Goal: Transaction & Acquisition: Purchase product/service

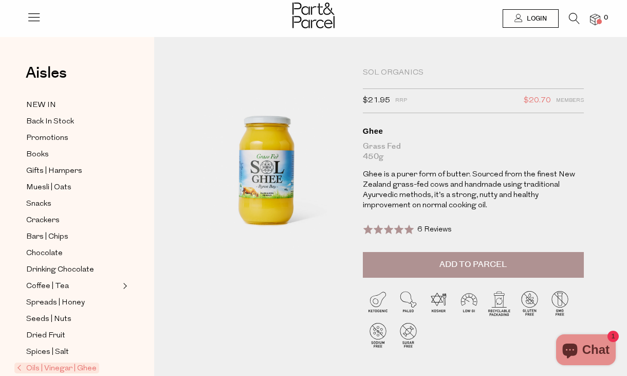
click at [447, 267] on span "Add to Parcel" at bounding box center [472, 264] width 67 height 12
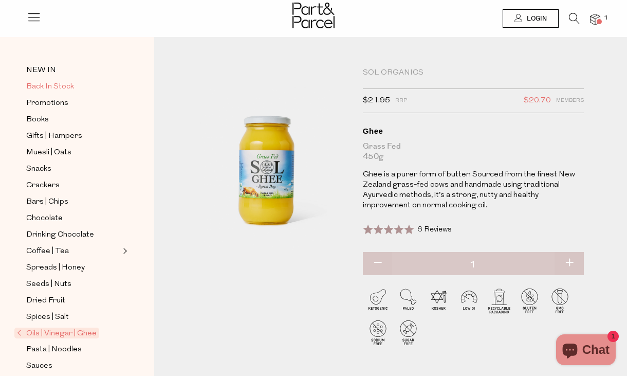
scroll to position [81, 0]
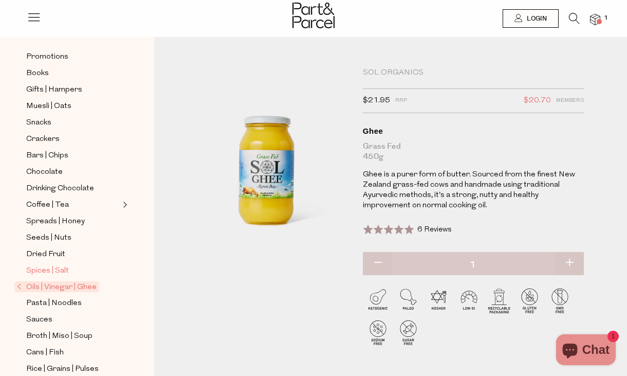
click at [63, 268] on span "Spices | Salt" at bounding box center [47, 271] width 43 height 12
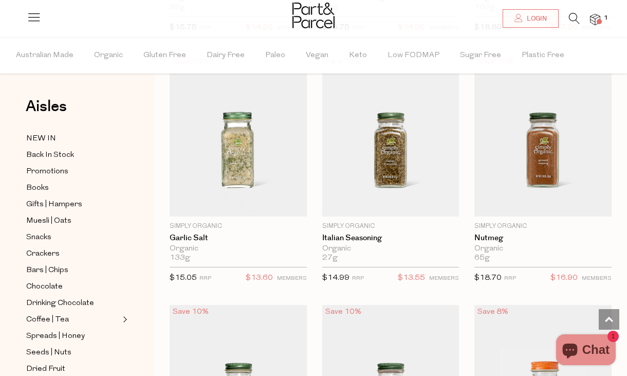
scroll to position [2186, 0]
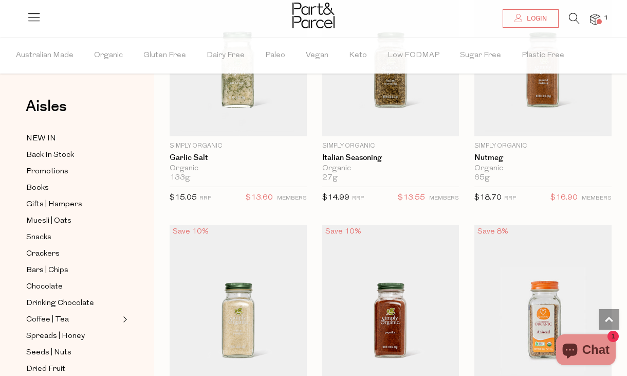
click at [574, 22] on icon at bounding box center [574, 18] width 11 height 11
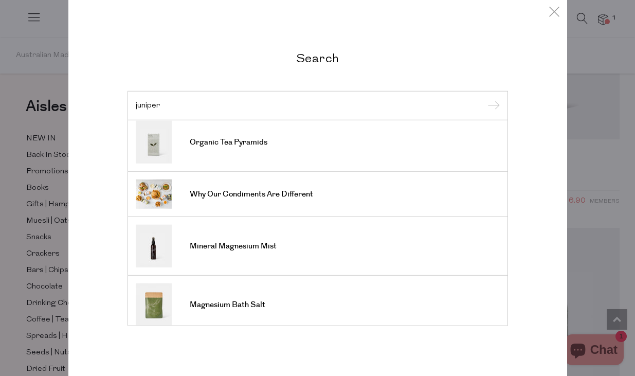
scroll to position [308, 0]
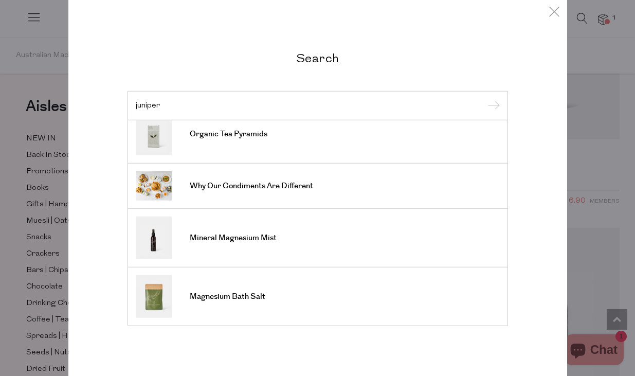
type input "juniper"
click at [39, 221] on div "Search juniper Fire Tonic Seeded Mustard Body Glue X Fire Tonic ImmuniTea Organ…" at bounding box center [317, 188] width 601 height 376
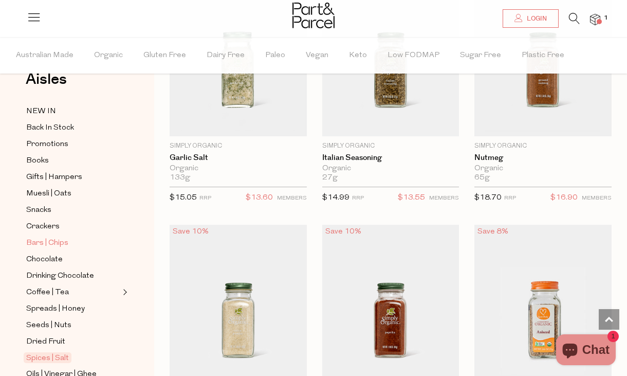
scroll to position [30, 0]
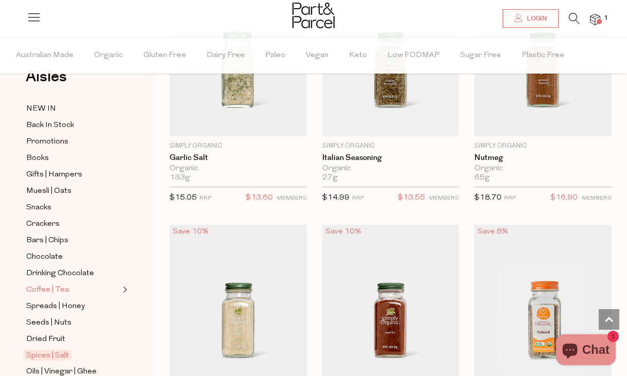
click at [54, 289] on span "Coffee | Tea" at bounding box center [47, 290] width 43 height 12
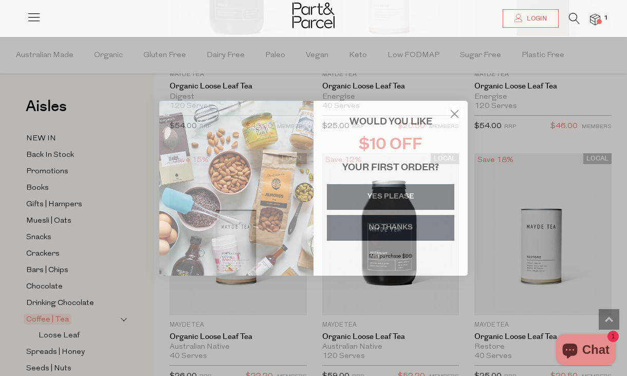
scroll to position [3535, 0]
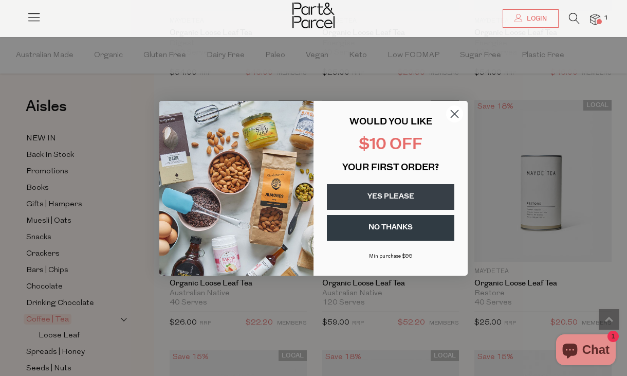
click at [454, 114] on icon "Close dialog" at bounding box center [454, 113] width 7 height 7
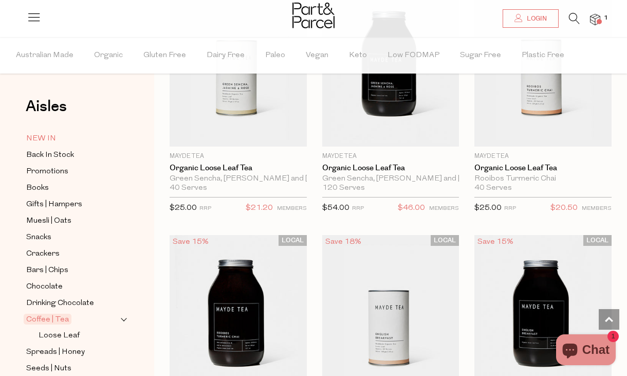
scroll to position [4043, 0]
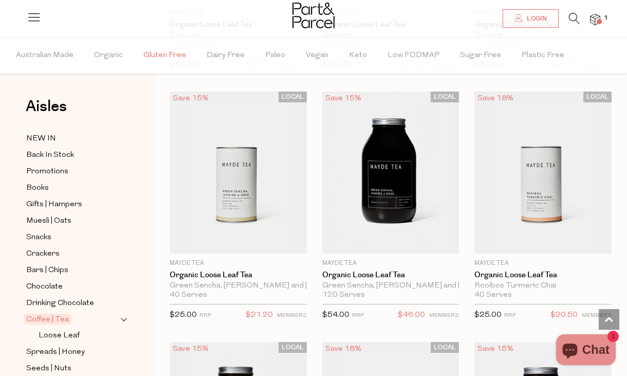
click at [170, 55] on span "Gluten Free" at bounding box center [164, 56] width 43 height 36
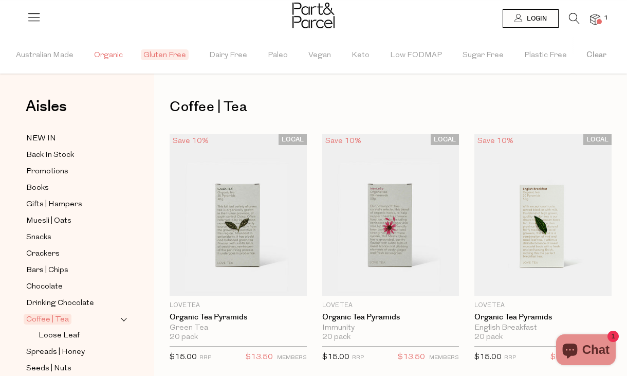
click at [109, 60] on span "Organic" at bounding box center [108, 56] width 29 height 36
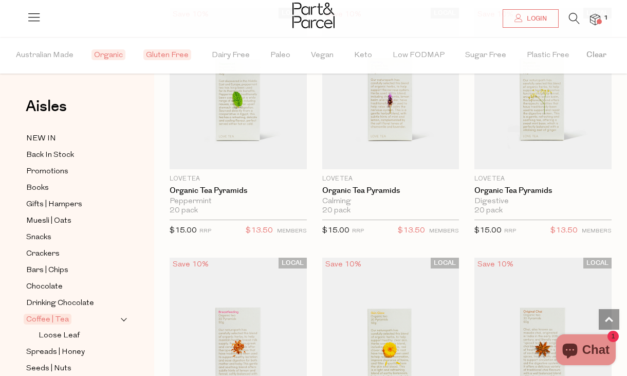
scroll to position [1093, 0]
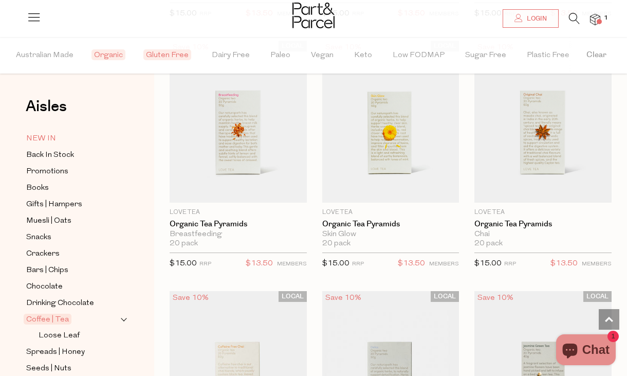
click at [58, 134] on link "NEW IN" at bounding box center [73, 138] width 94 height 13
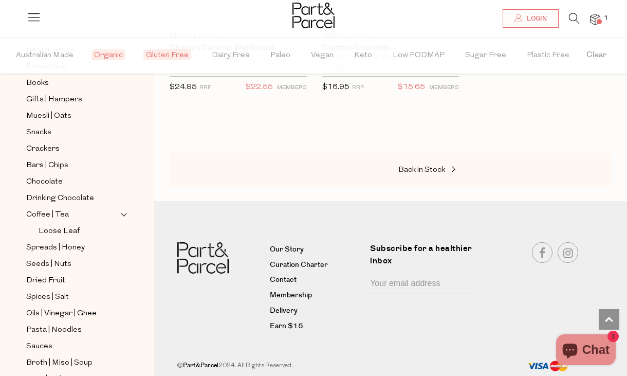
scroll to position [340, 0]
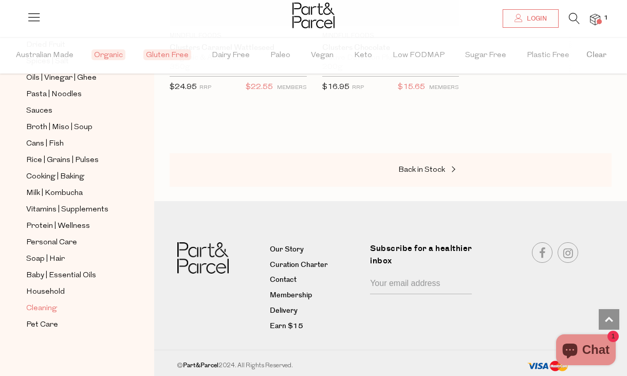
click at [48, 304] on span "Cleaning" at bounding box center [41, 308] width 31 height 12
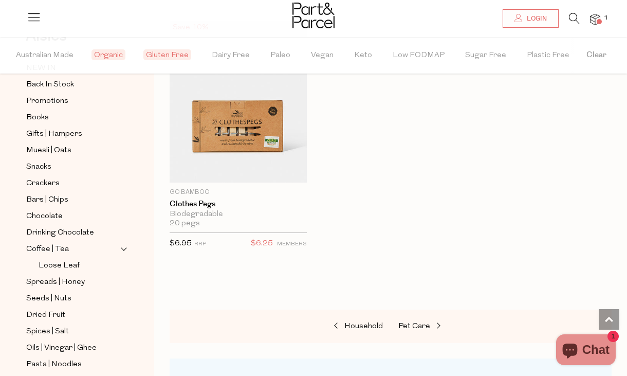
scroll to position [73, 0]
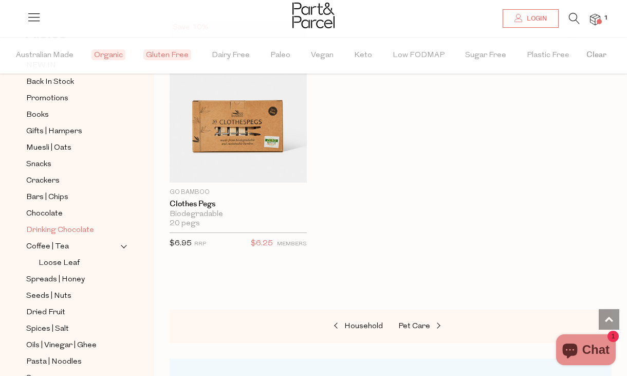
click at [70, 228] on span "Drinking Chocolate" at bounding box center [60, 230] width 68 height 12
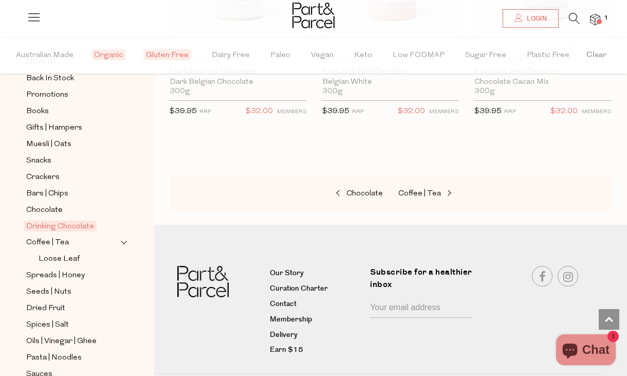
scroll to position [1519, 0]
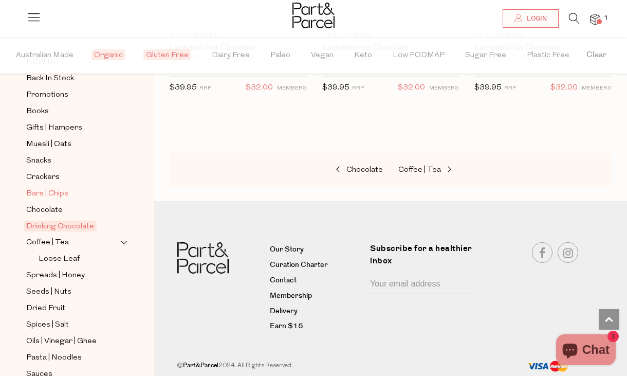
click at [64, 195] on span "Bars | Chips" at bounding box center [47, 194] width 42 height 12
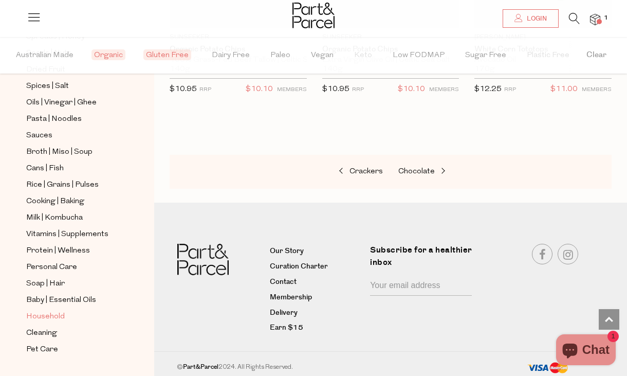
click at [49, 314] on span "Household" at bounding box center [45, 316] width 39 height 12
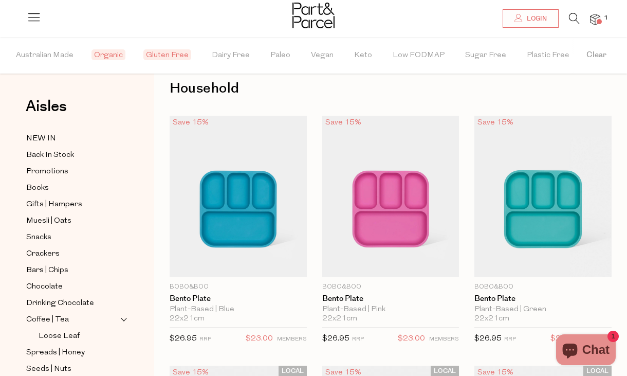
scroll to position [4, 0]
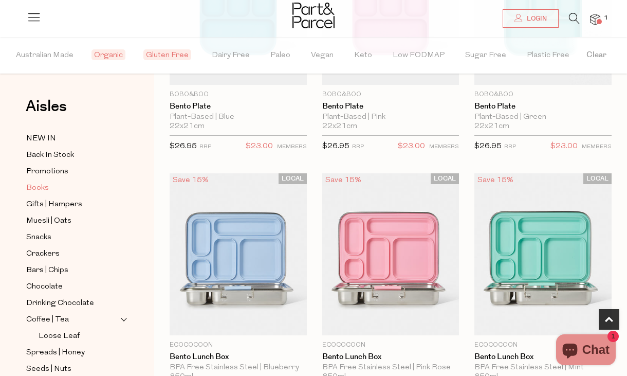
click at [51, 186] on link "Books" at bounding box center [73, 187] width 94 height 13
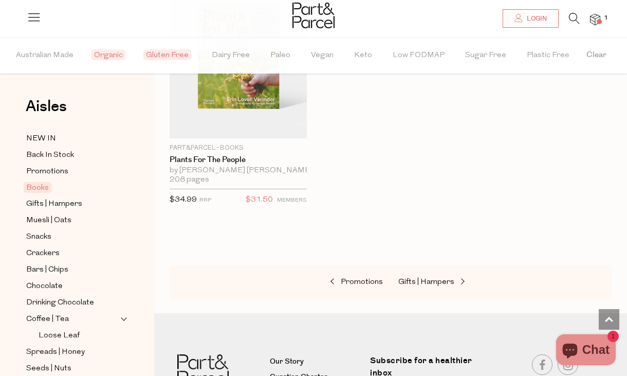
click at [607, 18] on span "1" at bounding box center [605, 17] width 9 height 9
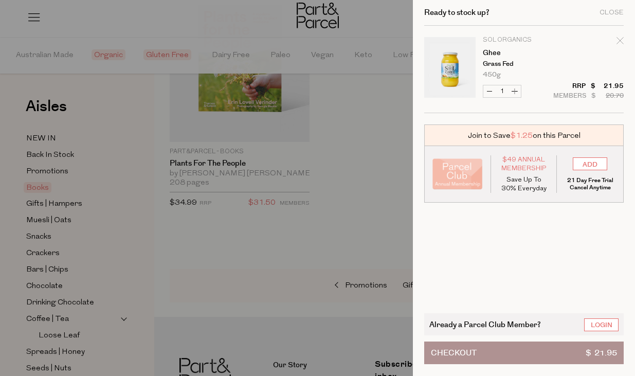
drag, startPoint x: 466, startPoint y: 136, endPoint x: 582, endPoint y: 134, distance: 115.6
click at [581, 134] on div "Join to Save $1.25 on this Parcel" at bounding box center [523, 135] width 199 height 22
click at [582, 134] on div "Join to Save $1.25 on this Parcel" at bounding box center [523, 135] width 199 height 22
drag, startPoint x: 574, startPoint y: 131, endPoint x: 498, endPoint y: 135, distance: 76.2
click at [518, 133] on div "Join to Save $1.25 on this Parcel" at bounding box center [523, 135] width 199 height 22
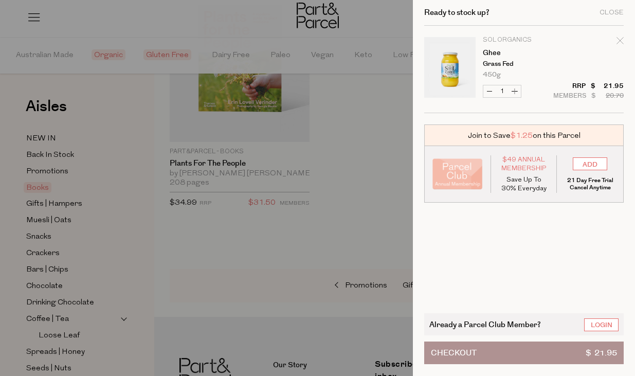
click at [484, 136] on div "Join to Save $1.25 on this Parcel" at bounding box center [523, 135] width 199 height 22
click at [509, 353] on button "Checkout $ 21.95" at bounding box center [523, 352] width 199 height 23
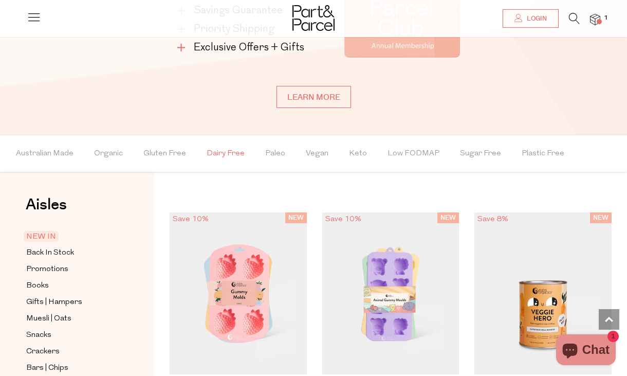
scroll to position [764, 0]
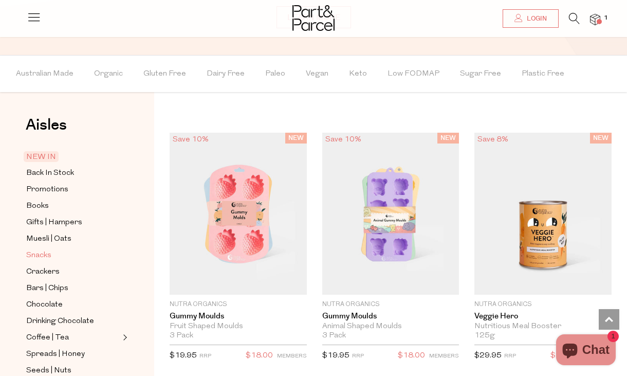
click at [43, 257] on span "Snacks" at bounding box center [38, 255] width 25 height 12
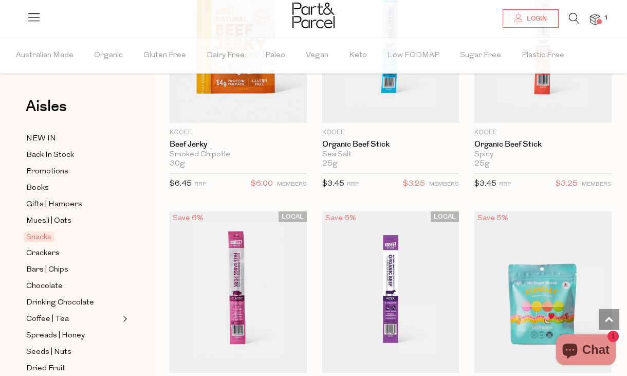
scroll to position [520, 0]
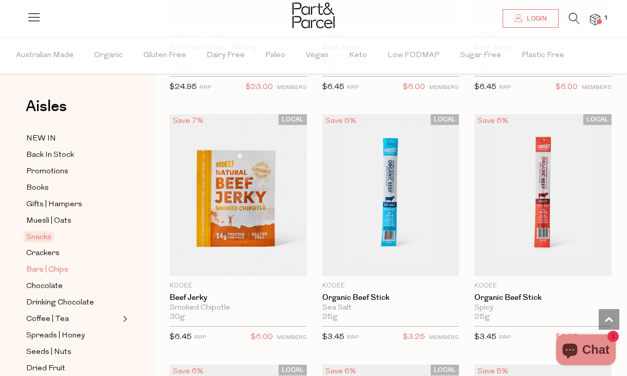
click at [58, 267] on span "Bars | Chips" at bounding box center [47, 270] width 42 height 12
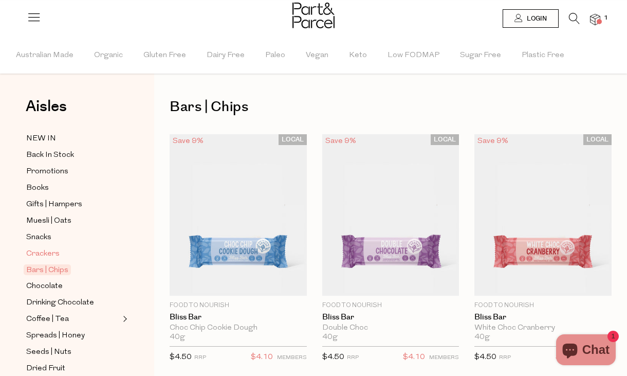
click at [51, 253] on span "Crackers" at bounding box center [42, 254] width 33 height 12
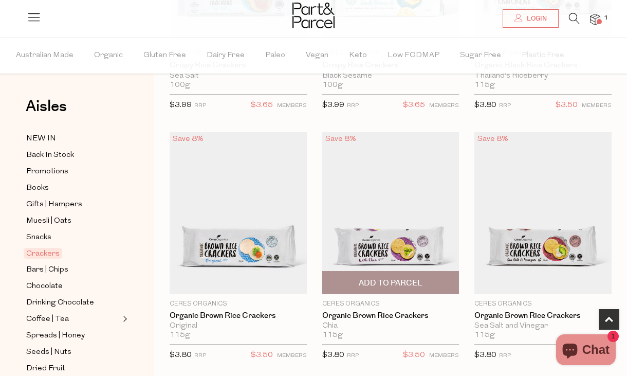
scroll to position [720, 0]
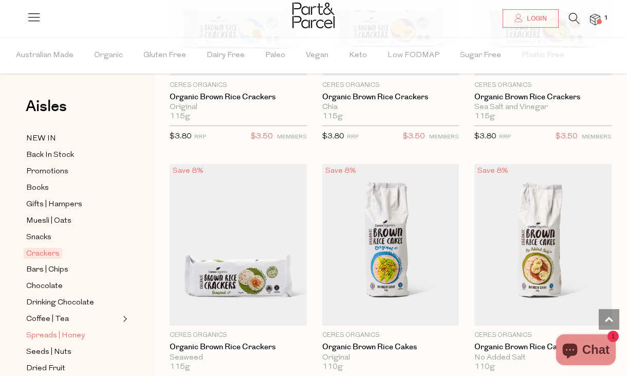
click at [61, 338] on span "Spreads | Honey" at bounding box center [55, 335] width 59 height 12
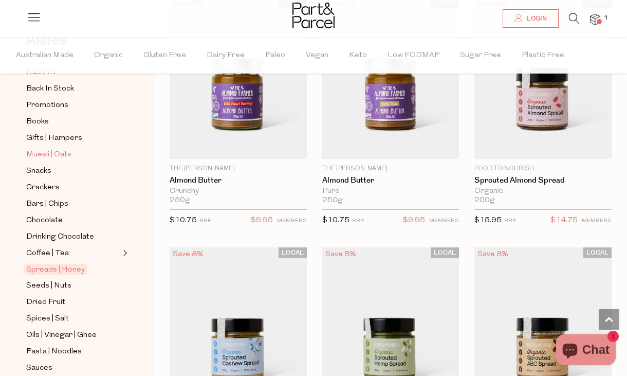
scroll to position [173, 0]
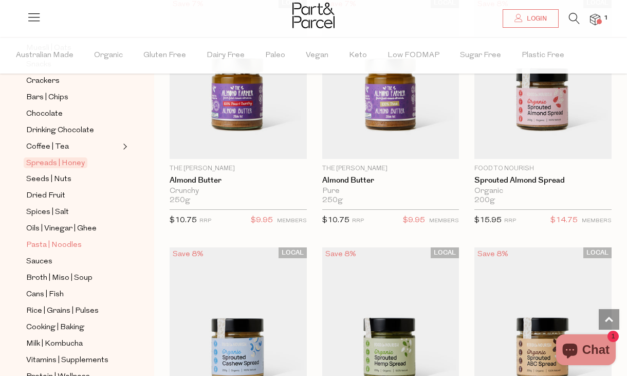
click at [69, 242] on span "Pasta | Noodles" at bounding box center [53, 245] width 55 height 12
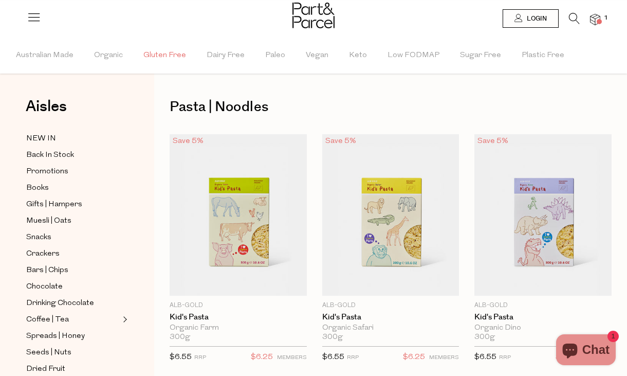
click at [162, 58] on span "Gluten Free" at bounding box center [164, 56] width 43 height 36
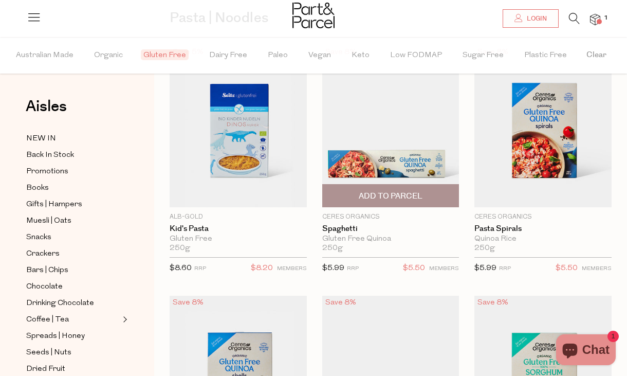
scroll to position [89, 0]
click at [422, 121] on img at bounding box center [390, 126] width 137 height 162
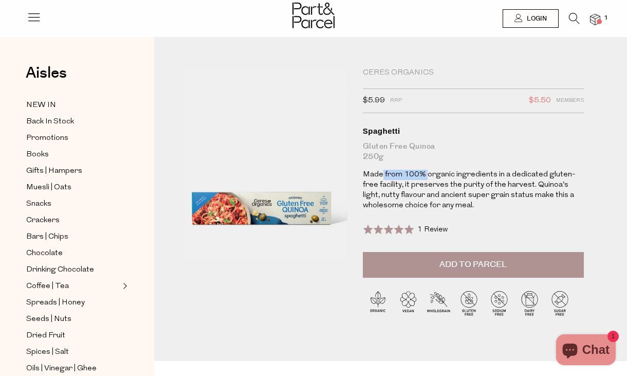
drag, startPoint x: 381, startPoint y: 170, endPoint x: 511, endPoint y: 188, distance: 131.2
click at [503, 187] on p "Made from 100% organic ingredients in a dedicated gluten-free facility, it pres…" at bounding box center [473, 190] width 221 height 41
click at [512, 188] on p "Made from 100% organic ingredients in a dedicated gluten-free facility, it pres…" at bounding box center [473, 190] width 221 height 41
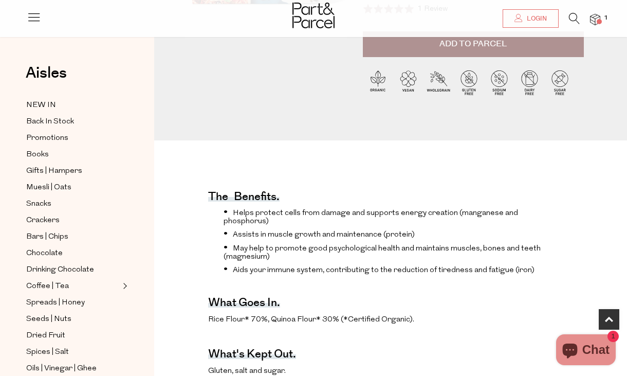
scroll to position [311, 0]
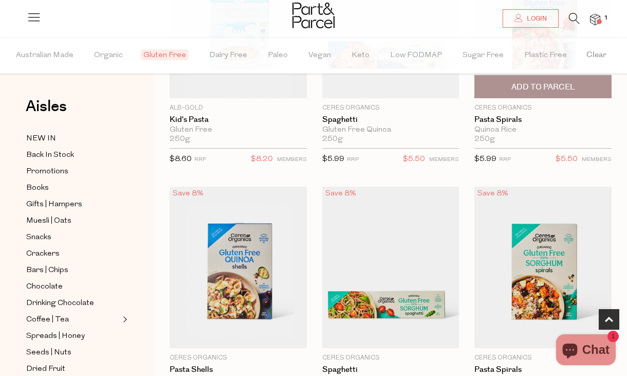
scroll to position [256, 0]
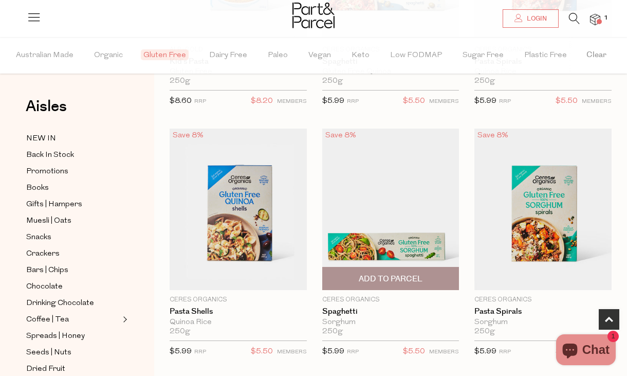
click at [392, 189] on img at bounding box center [390, 209] width 137 height 162
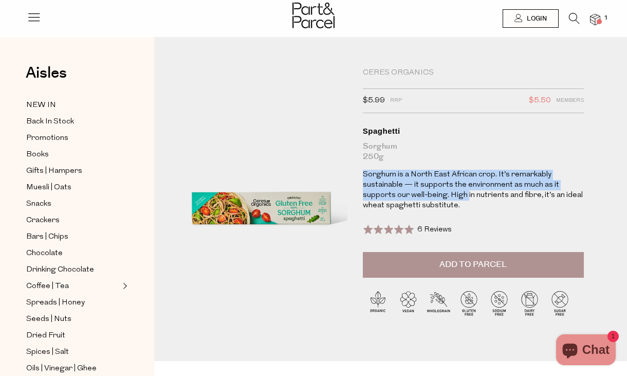
drag, startPoint x: 372, startPoint y: 168, endPoint x: 474, endPoint y: 192, distance: 105.0
click at [473, 192] on div "Ceres Organics $5.99 RRP $5.50 Members Available: In Stock Spaghetti Sorghum 25…" at bounding box center [473, 160] width 221 height 184
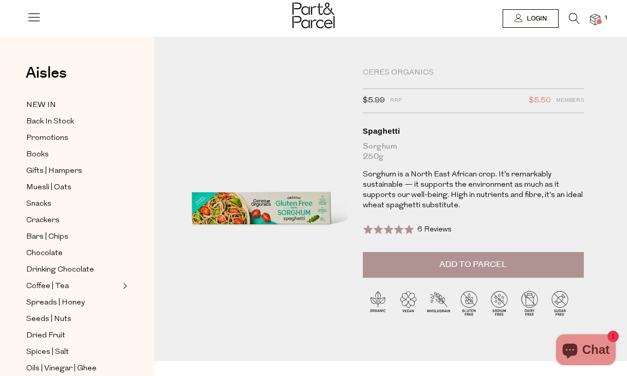
click at [479, 198] on p "Sorghum is a North East African crop. It’s remarkably sustainable — it supports…" at bounding box center [473, 190] width 221 height 41
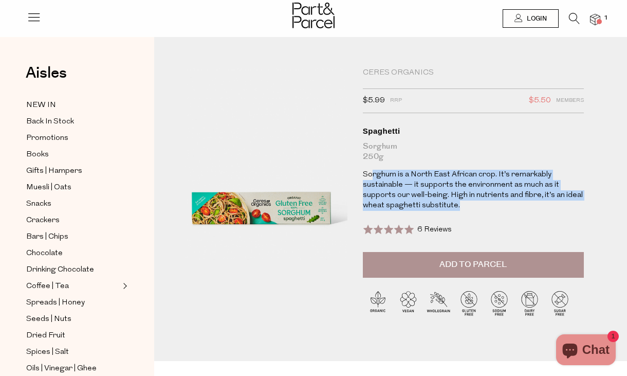
drag, startPoint x: 491, startPoint y: 198, endPoint x: 370, endPoint y: 172, distance: 123.6
click at [371, 172] on p "Sorghum is a North East African crop. It’s remarkably sustainable — it supports…" at bounding box center [473, 190] width 221 height 41
click at [370, 172] on p "Sorghum is a North East African crop. It’s remarkably sustainable — it supports…" at bounding box center [473, 190] width 221 height 41
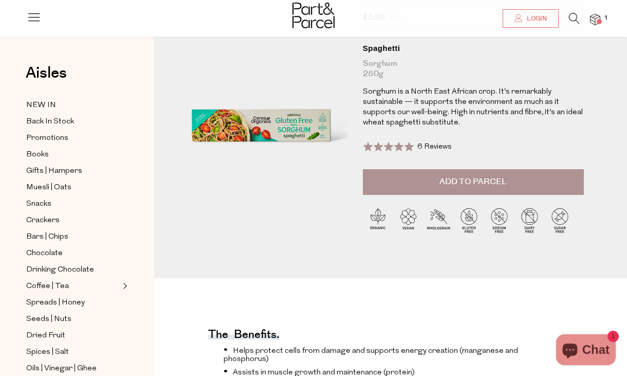
scroll to position [304, 0]
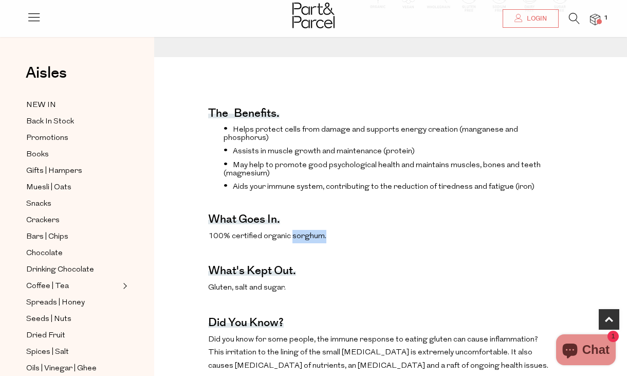
drag, startPoint x: 323, startPoint y: 234, endPoint x: 292, endPoint y: 233, distance: 30.8
click at [292, 233] on span "100% certified organic sorghum." at bounding box center [267, 236] width 118 height 8
copy span "sorghum."
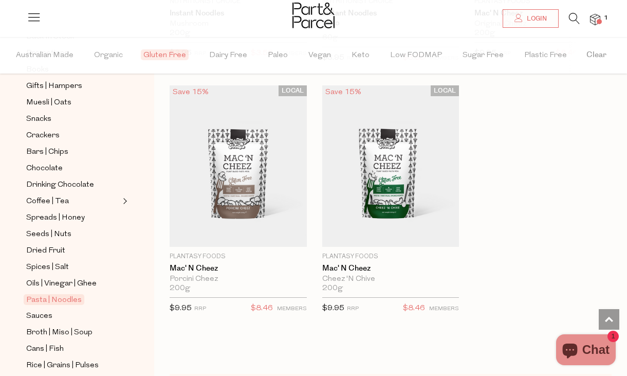
scroll to position [209, 0]
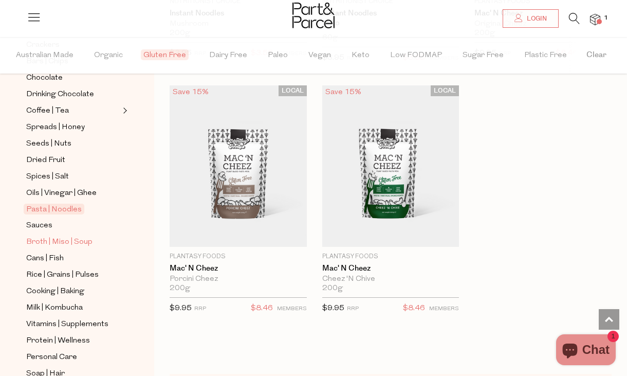
click at [80, 240] on span "Broth | Miso | Soup" at bounding box center [59, 242] width 66 height 12
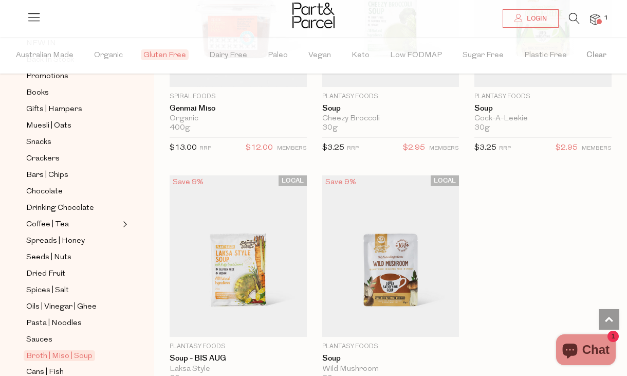
scroll to position [96, 0]
click at [54, 290] on span "Spices | Salt" at bounding box center [47, 289] width 43 height 12
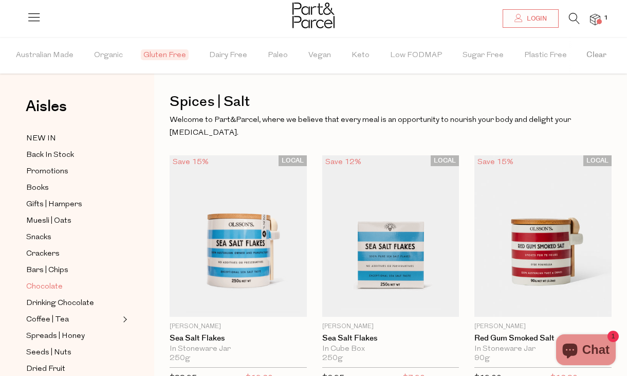
scroll to position [95, 0]
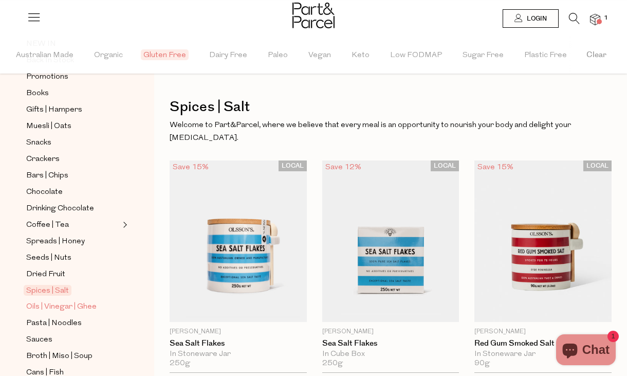
click at [79, 309] on span "Oils | Vinegar | Ghee" at bounding box center [61, 307] width 70 height 12
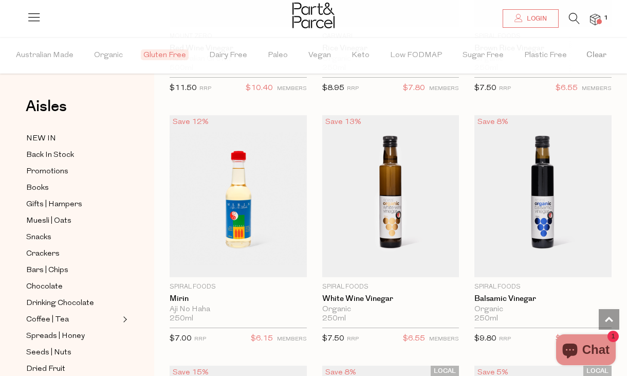
scroll to position [2765, 0]
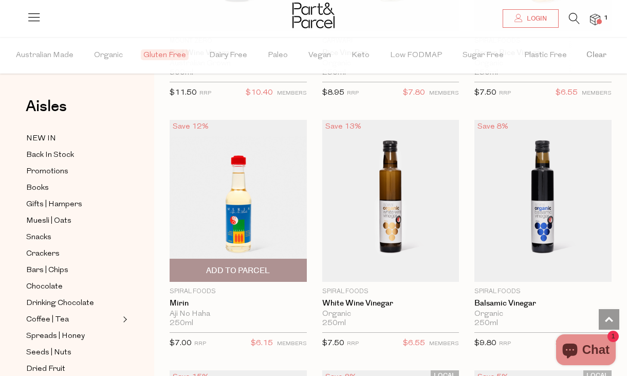
click at [263, 201] on img at bounding box center [238, 201] width 137 height 162
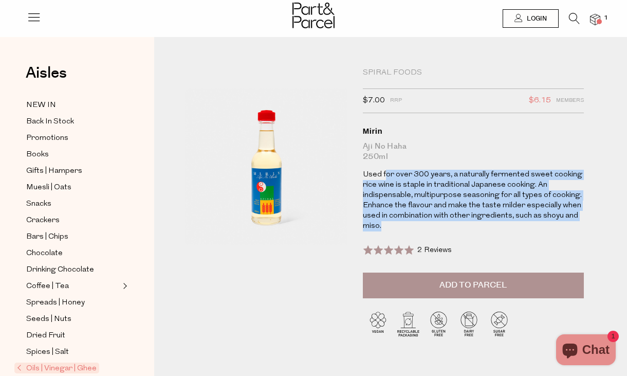
drag, startPoint x: 386, startPoint y: 171, endPoint x: 474, endPoint y: 223, distance: 102.1
click at [474, 223] on p "Used for over 300 years, a naturally fermented sweet cooking rice wine is stapl…" at bounding box center [473, 201] width 221 height 62
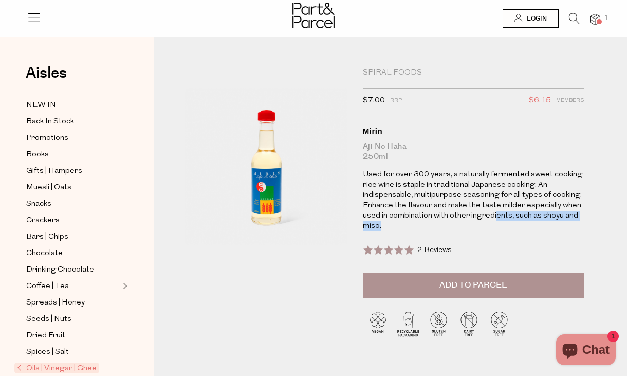
drag, startPoint x: 494, startPoint y: 213, endPoint x: 434, endPoint y: 179, distance: 69.2
click at [475, 198] on p "Used for over 300 years, a naturally fermented sweet cooking rice wine is stapl…" at bounding box center [473, 201] width 221 height 62
click at [434, 179] on p "Used for over 300 years, a naturally fermented sweet cooking rice wine is stapl…" at bounding box center [473, 201] width 221 height 62
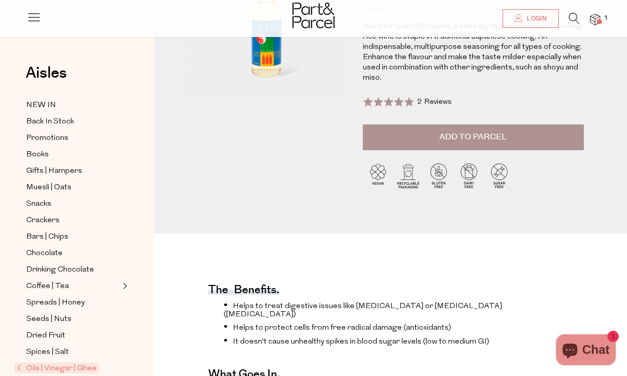
scroll to position [3, 0]
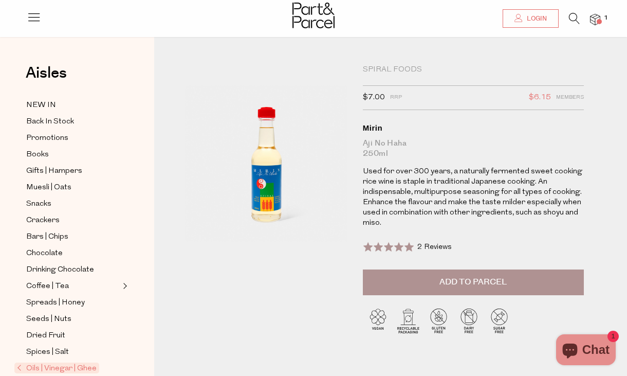
click at [424, 277] on button "Add to Parcel" at bounding box center [473, 282] width 221 height 26
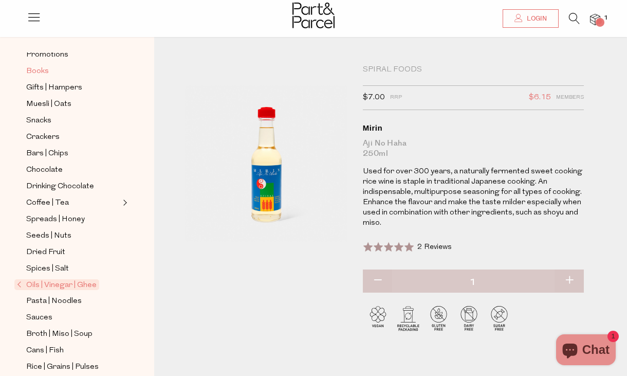
scroll to position [203, 0]
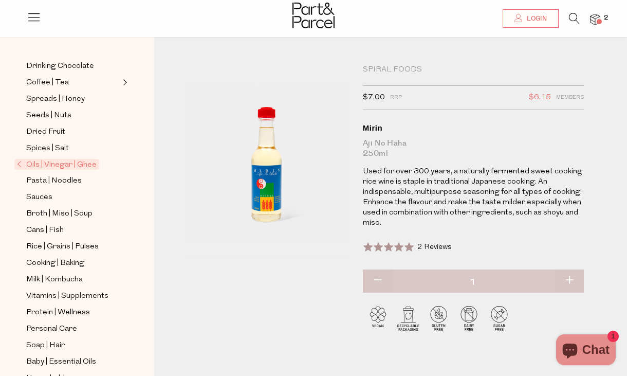
click at [81, 163] on span "Oils | Vinegar | Ghee" at bounding box center [56, 164] width 85 height 11
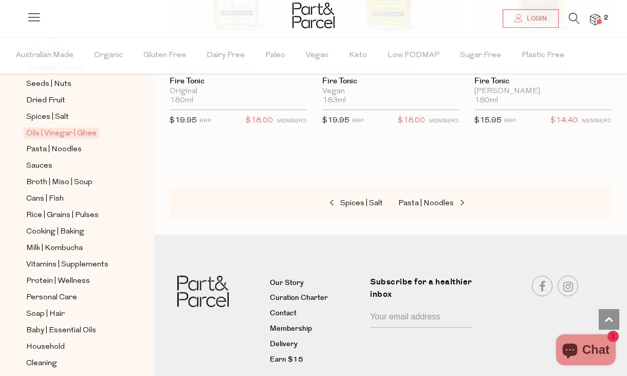
scroll to position [283, 0]
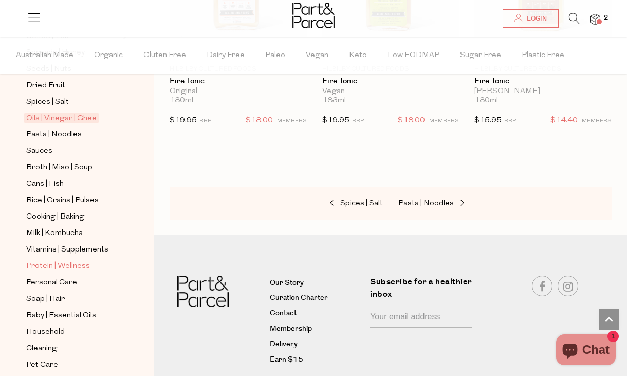
click at [76, 261] on span "Protein | Wellness" at bounding box center [58, 266] width 64 height 12
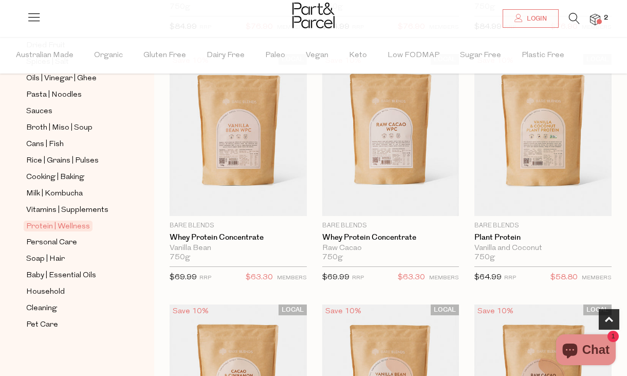
scroll to position [332, 0]
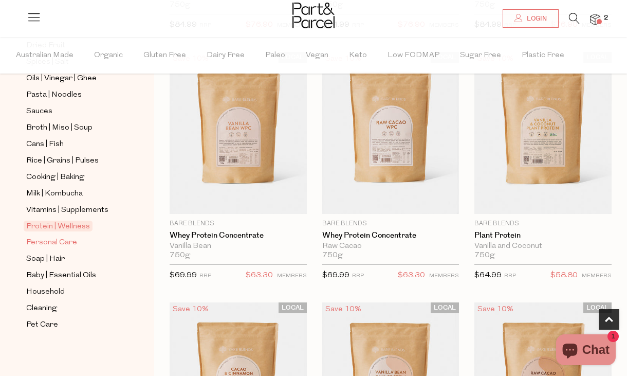
click at [53, 243] on span "Personal Care" at bounding box center [51, 242] width 51 height 12
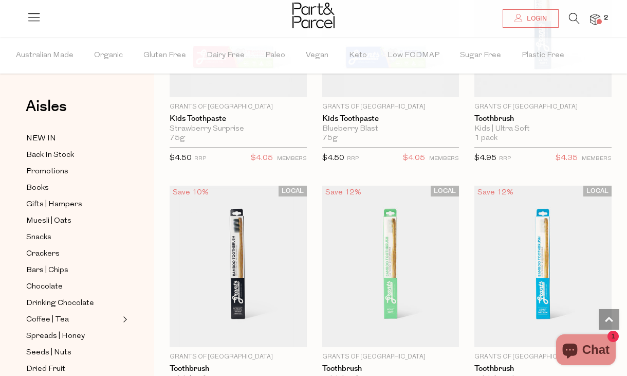
scroll to position [2468, 0]
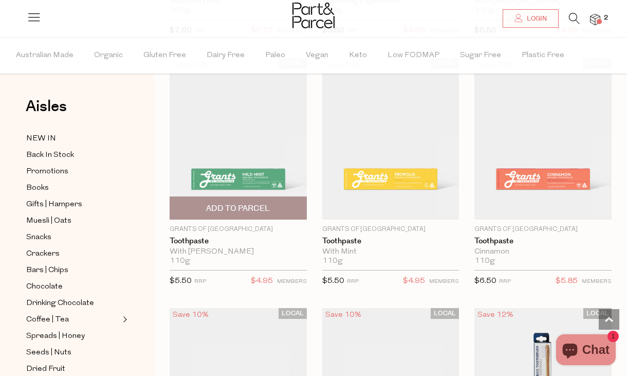
scroll to position [2121, 0]
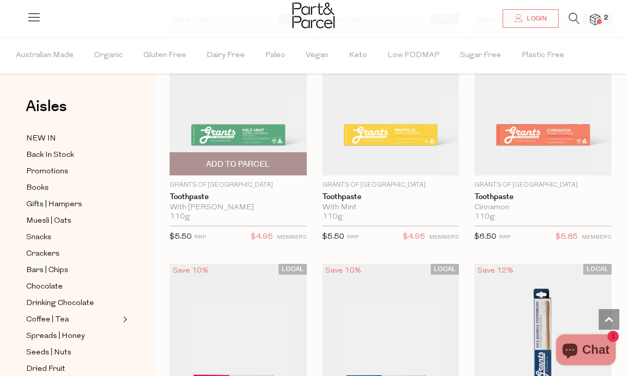
click at [236, 164] on span "Add To Parcel" at bounding box center [238, 164] width 64 height 11
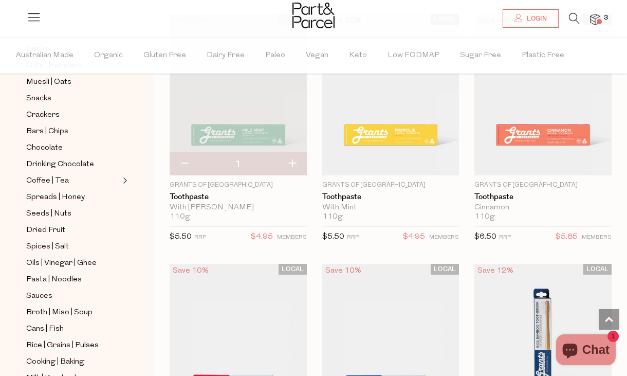
scroll to position [321, 0]
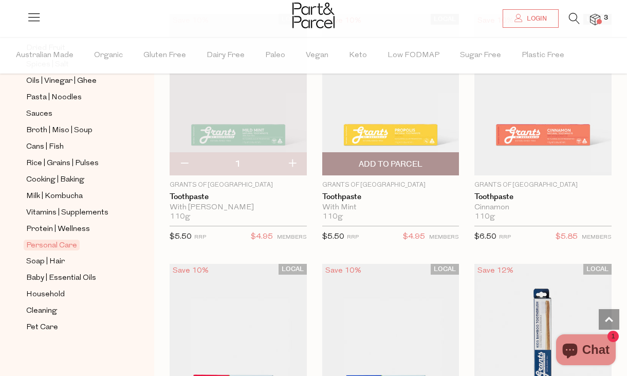
click at [382, 163] on span "Add To Parcel" at bounding box center [391, 164] width 64 height 11
click at [392, 124] on img at bounding box center [390, 95] width 137 height 162
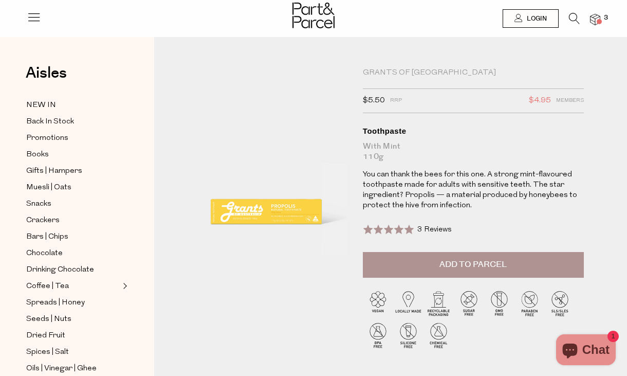
click at [261, 207] on img at bounding box center [266, 164] width 162 height 192
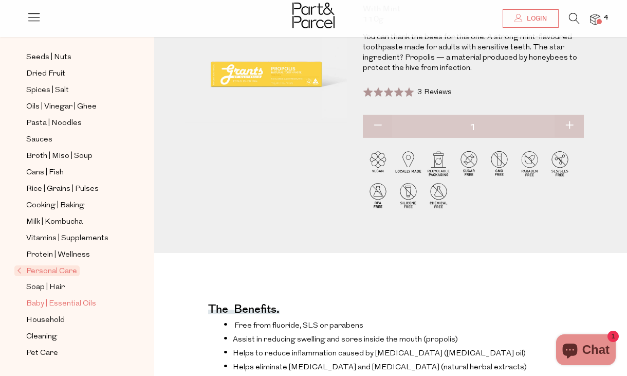
scroll to position [139, 0]
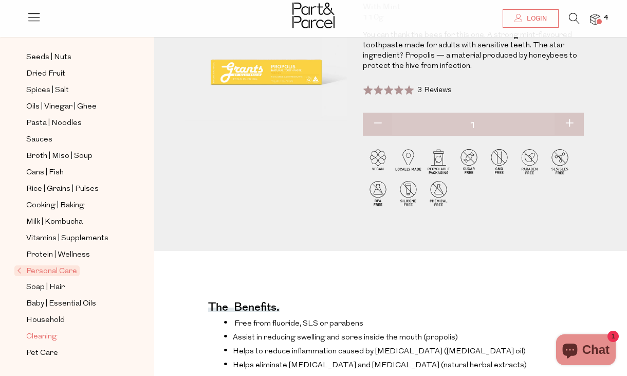
click at [46, 332] on span "Cleaning" at bounding box center [41, 336] width 31 height 12
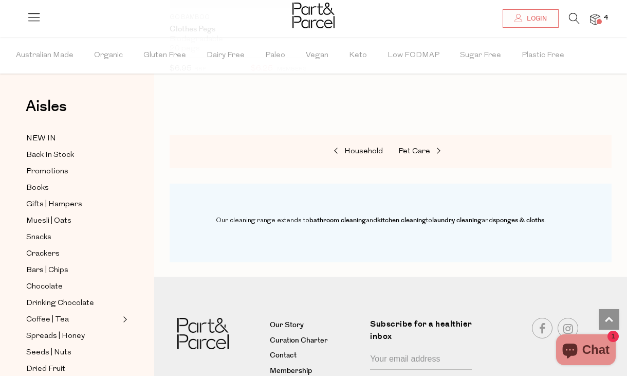
scroll to position [1364, 0]
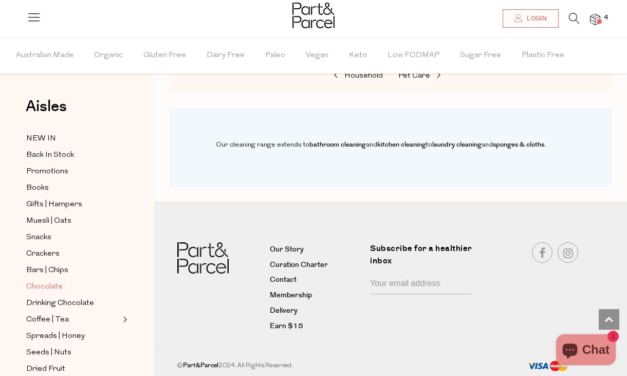
click at [54, 285] on span "Chocolate" at bounding box center [44, 287] width 36 height 12
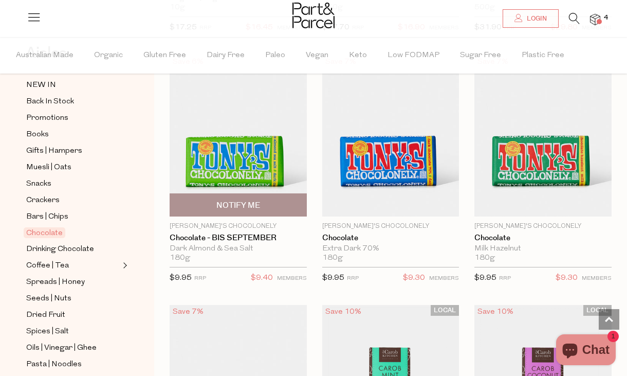
scroll to position [3399, 0]
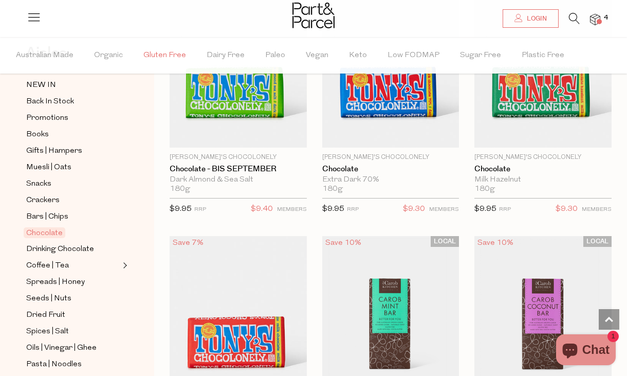
click at [175, 58] on span "Gluten Free" at bounding box center [164, 56] width 43 height 36
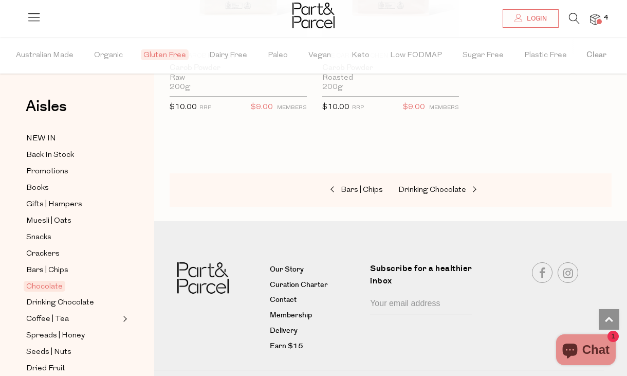
scroll to position [5001, 0]
click at [597, 18] on img at bounding box center [595, 20] width 10 height 12
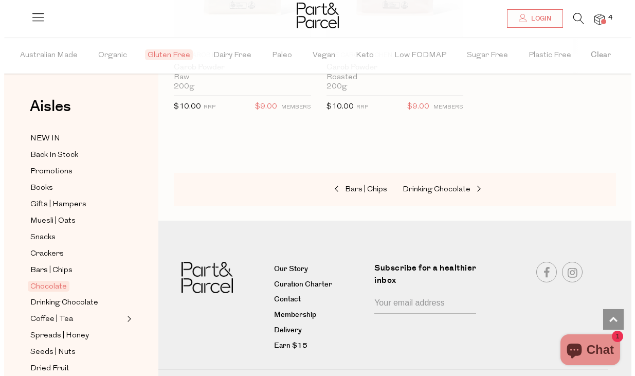
scroll to position [5058, 0]
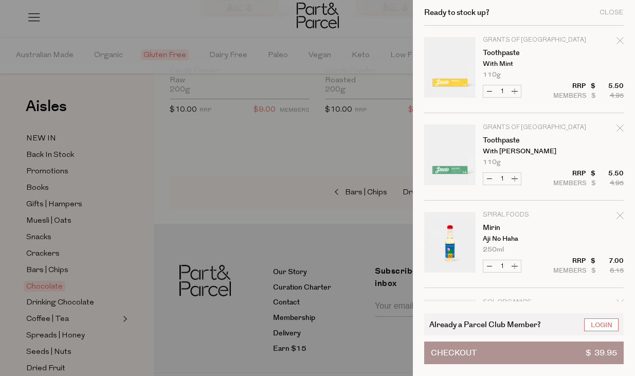
click at [616, 124] on icon "Remove Toothpaste" at bounding box center [619, 127] width 7 height 7
type input "Add Membership"
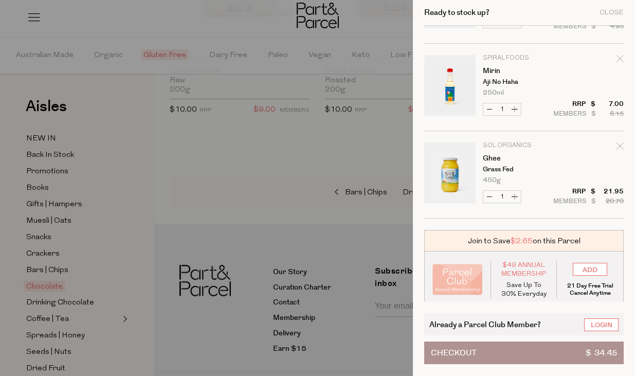
scroll to position [76, 0]
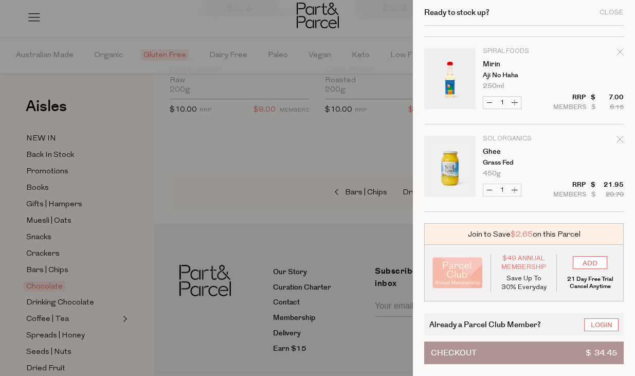
click at [516, 351] on button "Checkout $ 34.45" at bounding box center [523, 352] width 199 height 23
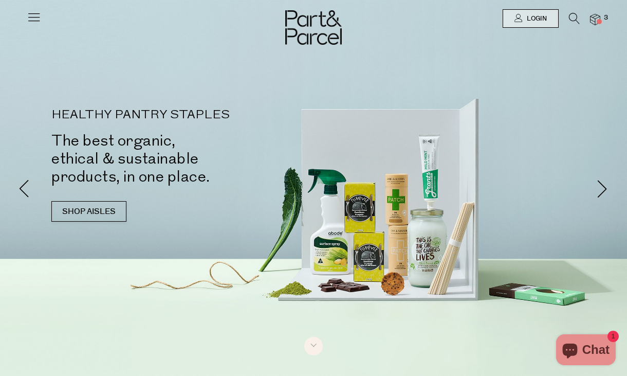
click at [39, 20] on icon at bounding box center [34, 17] width 14 height 14
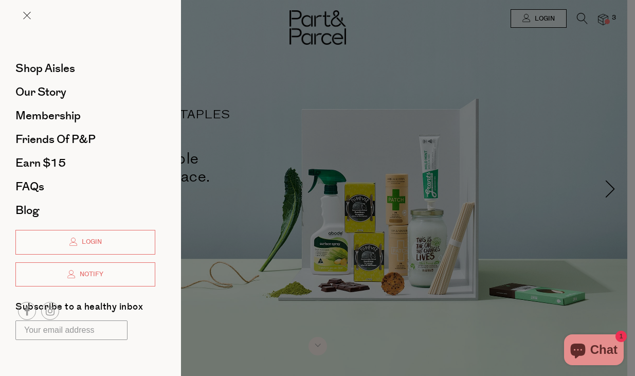
click at [329, 67] on div at bounding box center [317, 188] width 635 height 376
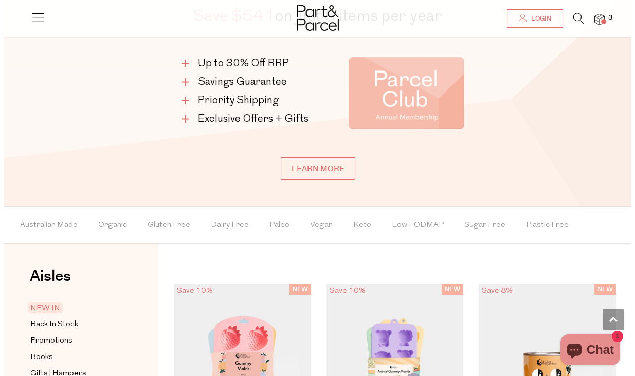
scroll to position [847, 0]
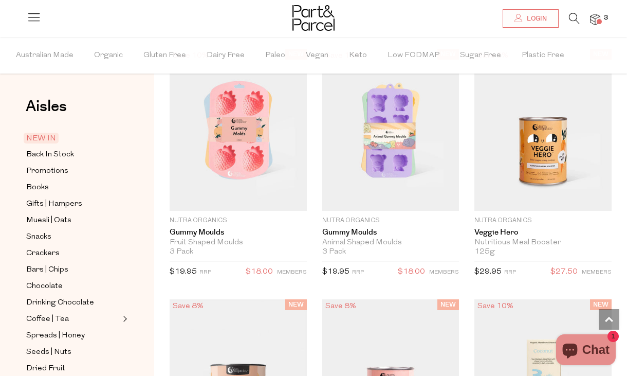
click at [572, 16] on icon at bounding box center [574, 18] width 11 height 11
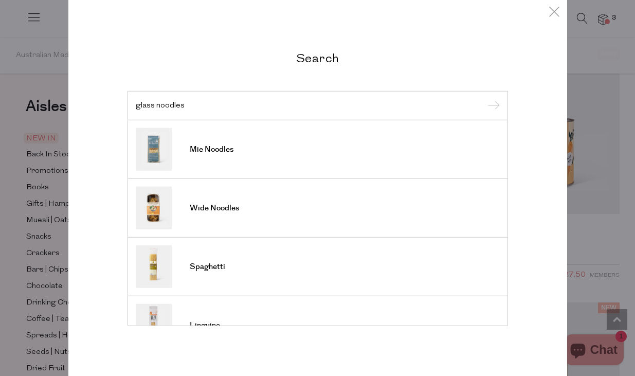
type input "glass noodles"
click at [484, 98] on input "submit" at bounding box center [491, 105] width 15 height 15
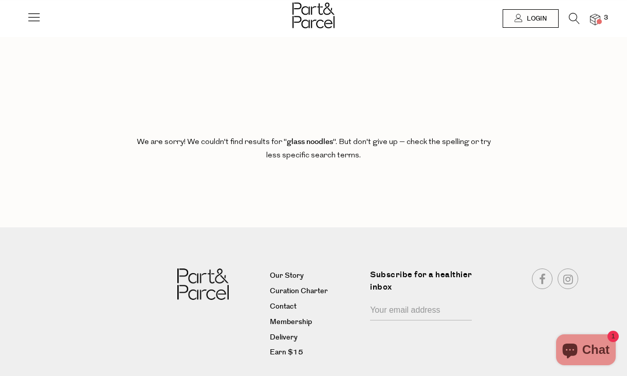
click at [571, 16] on icon at bounding box center [574, 18] width 11 height 11
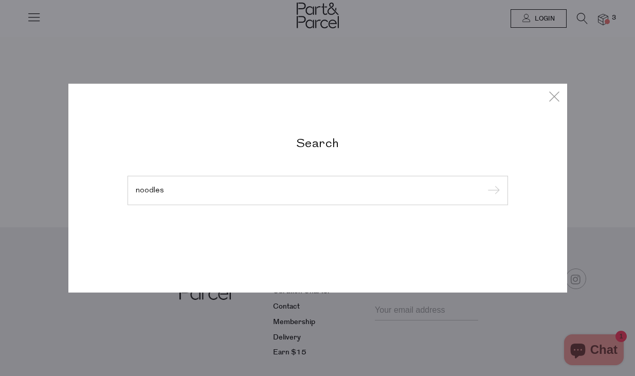
type input "noodles"
click at [484, 183] on input "submit" at bounding box center [491, 190] width 15 height 15
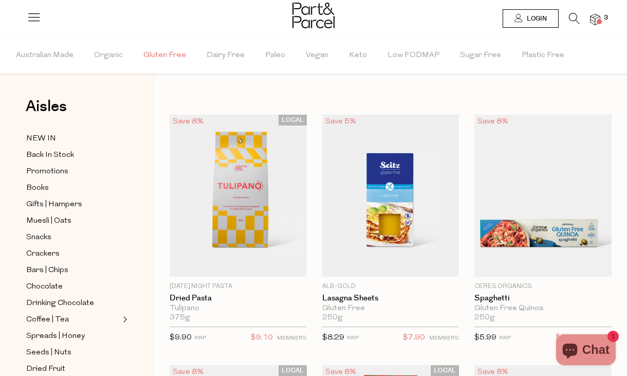
click at [163, 50] on span "Gluten Free" at bounding box center [164, 56] width 43 height 36
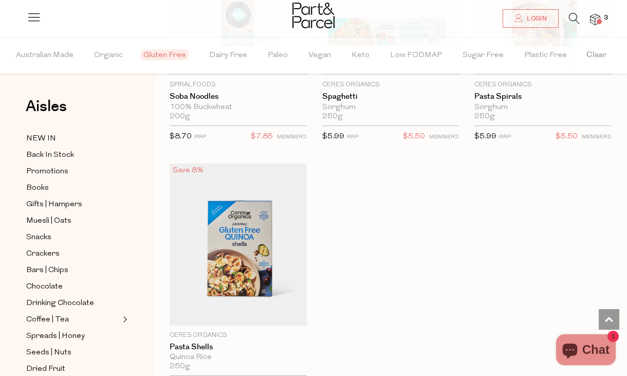
scroll to position [2230, 0]
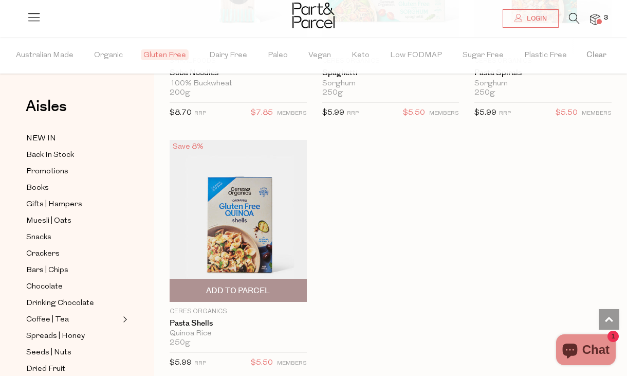
click at [256, 211] on img at bounding box center [238, 221] width 137 height 162
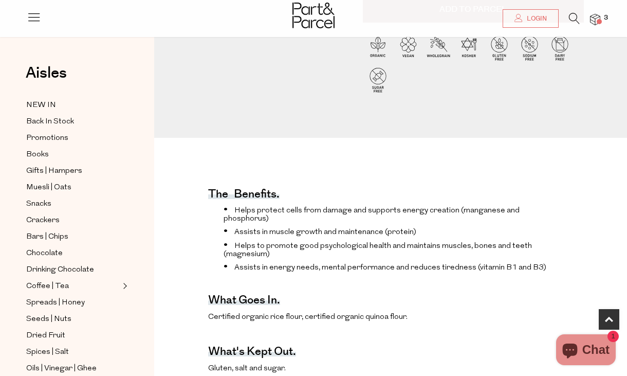
scroll to position [307, 0]
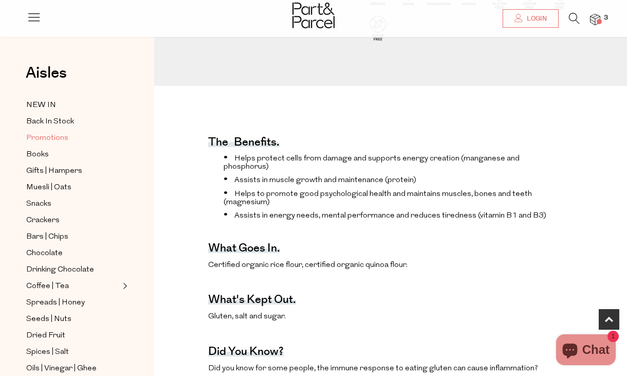
click at [60, 138] on span "Promotions" at bounding box center [47, 138] width 42 height 12
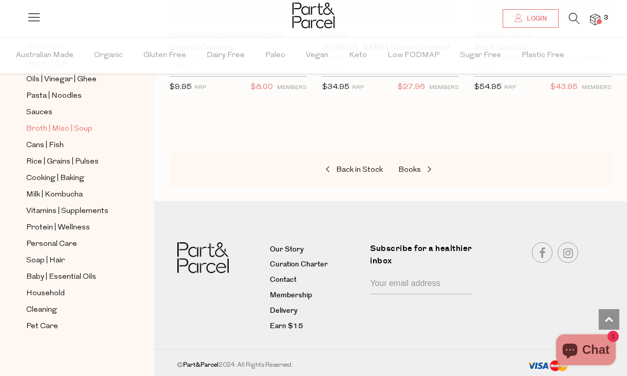
scroll to position [323, 0]
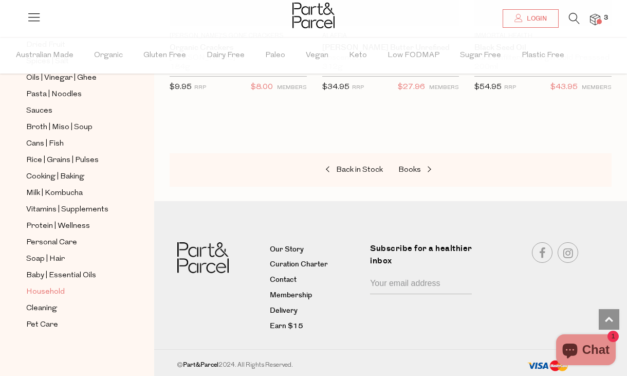
click at [48, 288] on span "Household" at bounding box center [45, 292] width 39 height 12
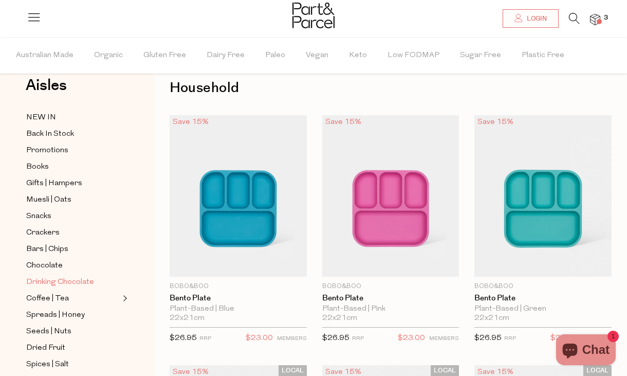
scroll to position [220, 0]
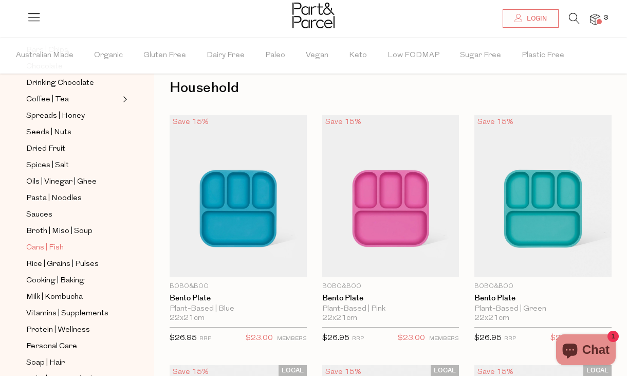
click at [50, 247] on span "Cans | Fish" at bounding box center [45, 248] width 38 height 12
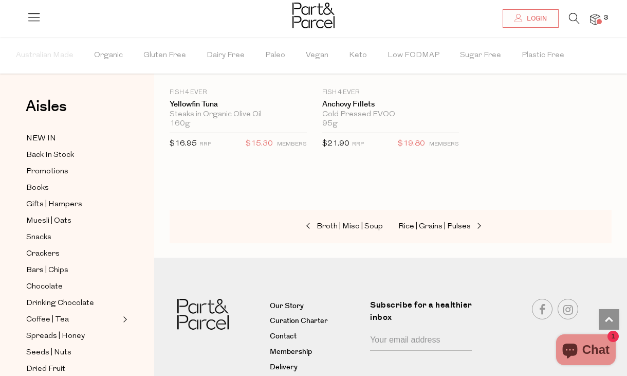
scroll to position [2251, 0]
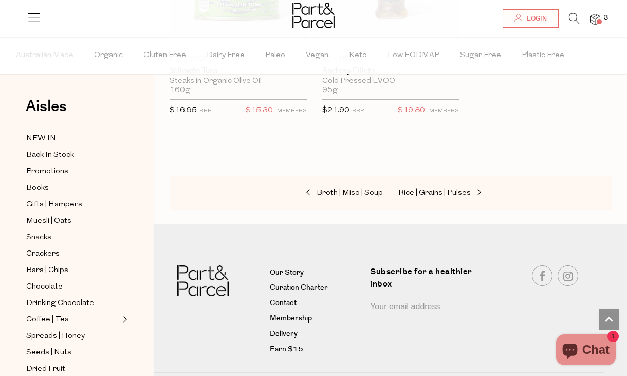
click at [573, 21] on icon at bounding box center [574, 18] width 11 height 11
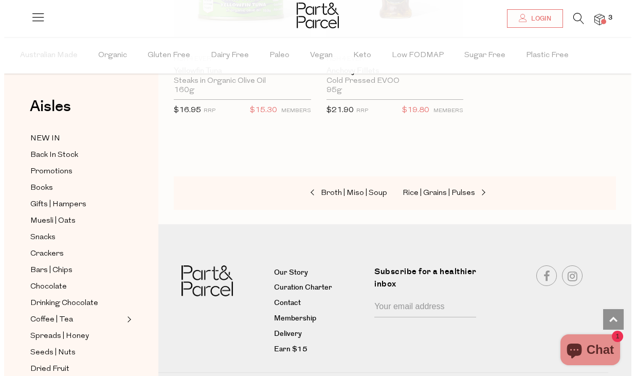
scroll to position [2275, 0]
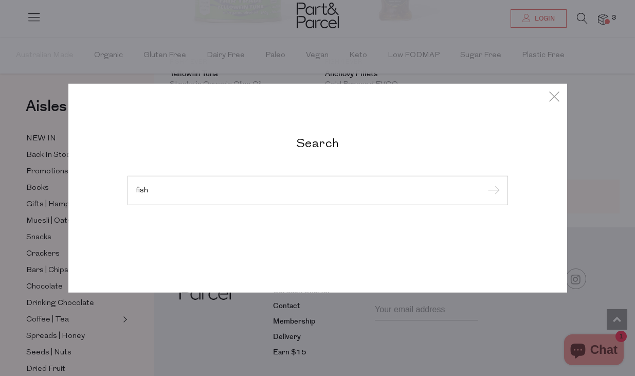
type input "fish"
click at [484, 183] on input "submit" at bounding box center [491, 190] width 15 height 15
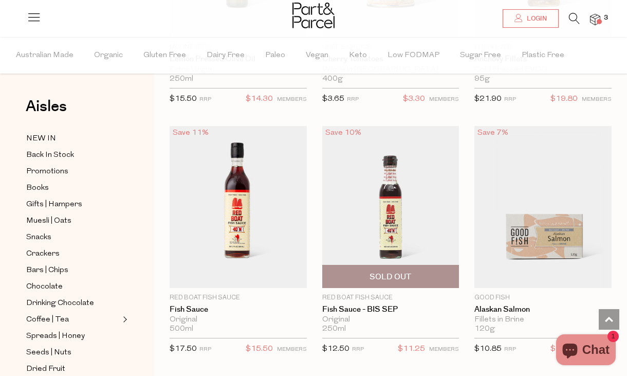
scroll to position [2243, 0]
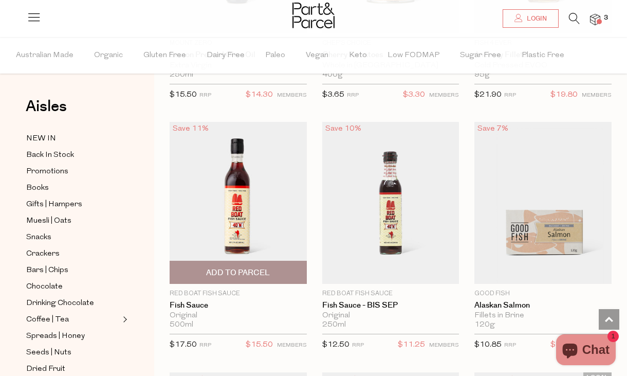
click at [239, 275] on span "Add To Parcel" at bounding box center [238, 272] width 64 height 11
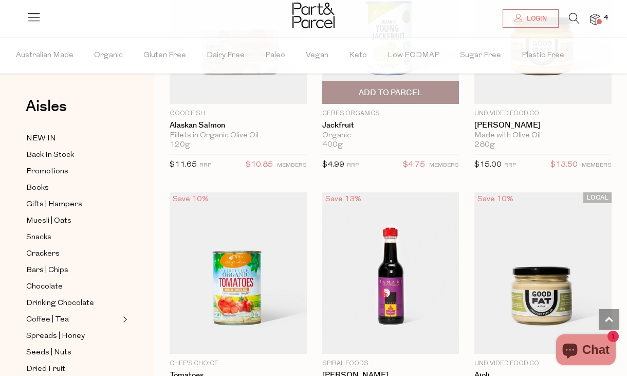
scroll to position [2892, 0]
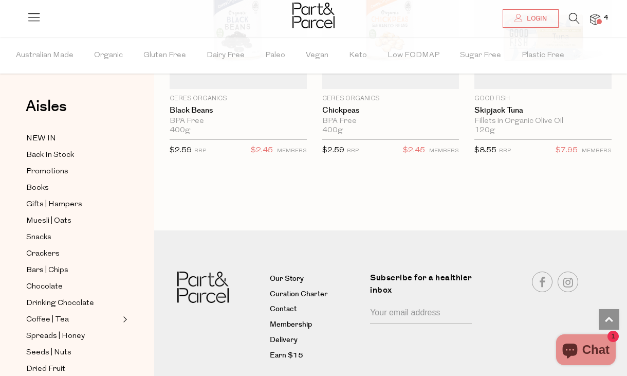
scroll to position [4216, 0]
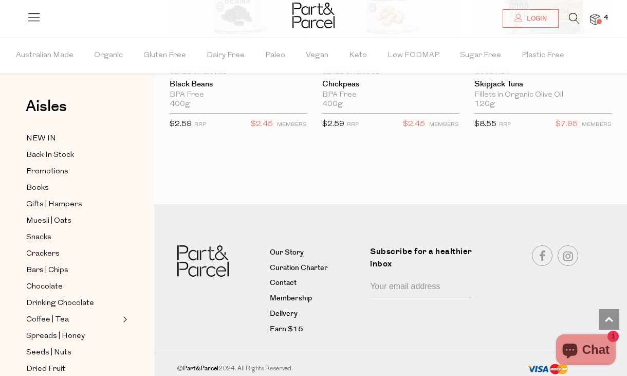
click at [573, 23] on icon at bounding box center [574, 18] width 11 height 11
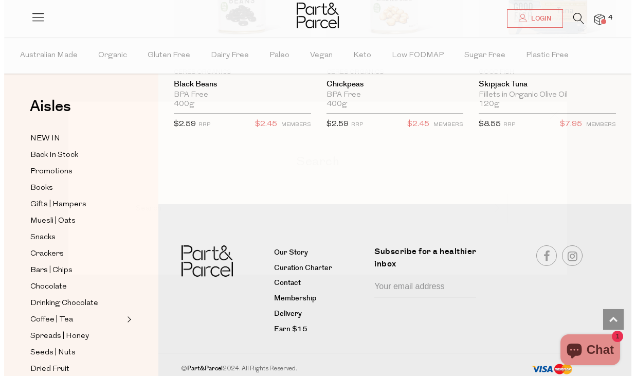
scroll to position [4265, 0]
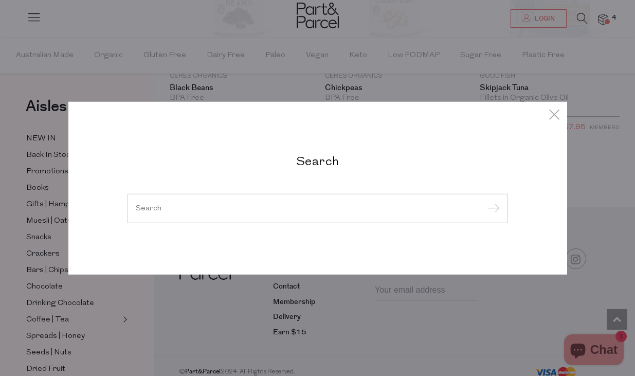
click at [190, 212] on input "search" at bounding box center [318, 208] width 364 height 8
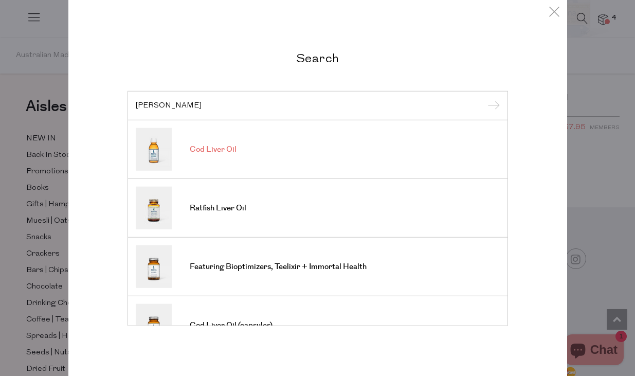
type input "rosita"
click at [211, 146] on span "Cod Liver Oil" at bounding box center [213, 149] width 47 height 10
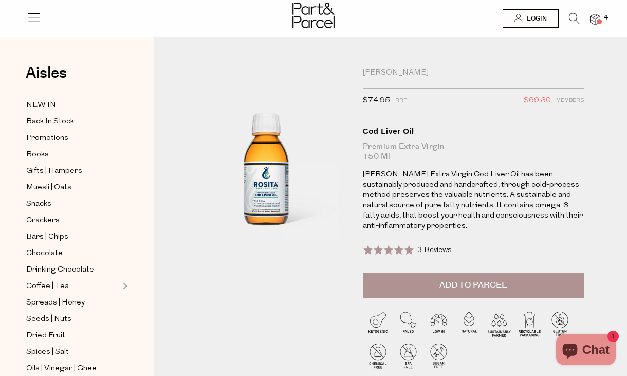
click at [571, 16] on icon at bounding box center [574, 18] width 11 height 11
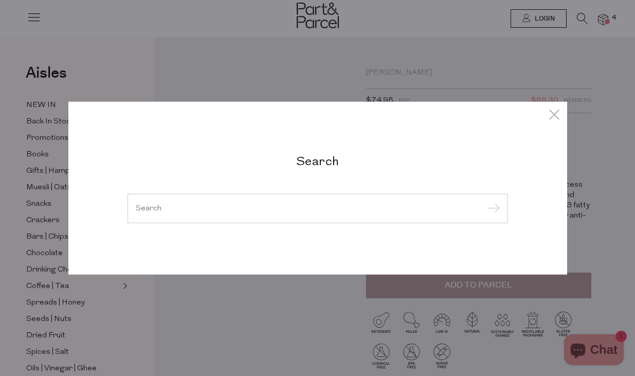
click at [168, 216] on div at bounding box center [317, 208] width 380 height 30
drag, startPoint x: 131, startPoint y: 214, endPoint x: 164, endPoint y: 204, distance: 34.3
click at [138, 213] on div at bounding box center [317, 208] width 380 height 30
click at [164, 204] on input "search" at bounding box center [318, 208] width 364 height 8
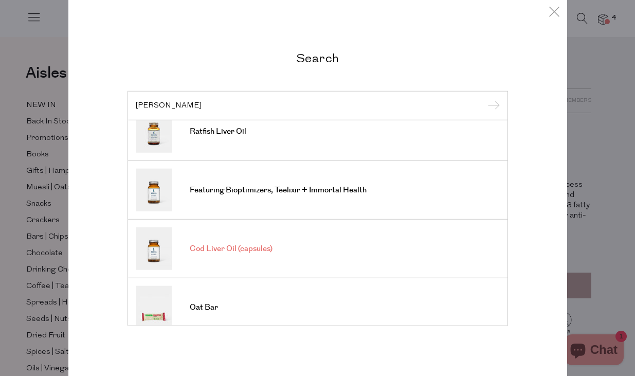
scroll to position [77, 0]
type input "rosita"
click at [223, 256] on link "Cod Liver Oil (capsules)" at bounding box center [318, 248] width 364 height 43
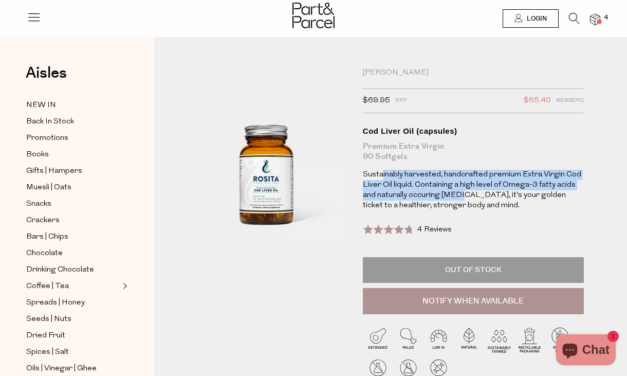
drag, startPoint x: 381, startPoint y: 175, endPoint x: 478, endPoint y: 201, distance: 100.7
click at [461, 195] on p "Sustainably harvested, handcrafted premium Extra Virgin Cod Liver Oil liquid. C…" at bounding box center [473, 190] width 221 height 41
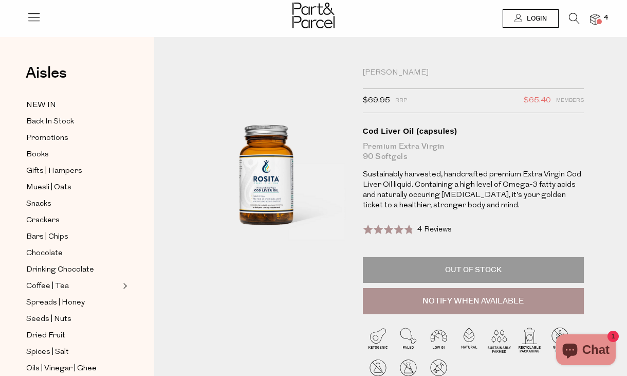
click at [479, 202] on p "Sustainably harvested, handcrafted premium Extra Virgin Cod Liver Oil liquid. C…" at bounding box center [473, 190] width 221 height 41
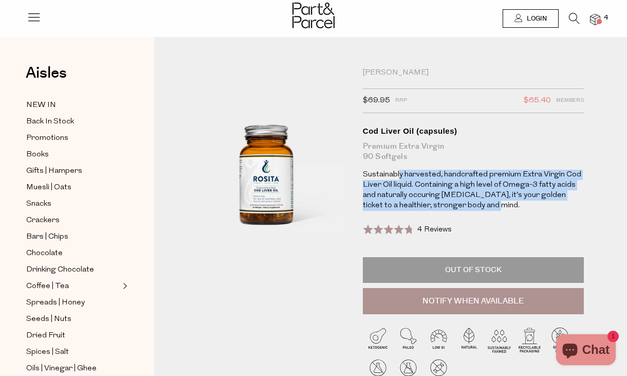
drag, startPoint x: 488, startPoint y: 191, endPoint x: 400, endPoint y: 179, distance: 88.2
click at [400, 179] on p "Sustainably harvested, handcrafted premium Extra Virgin Cod Liver Oil liquid. C…" at bounding box center [473, 190] width 221 height 41
click at [415, 191] on p "Sustainably harvested, handcrafted premium Extra Virgin Cod Liver Oil liquid. C…" at bounding box center [473, 190] width 221 height 41
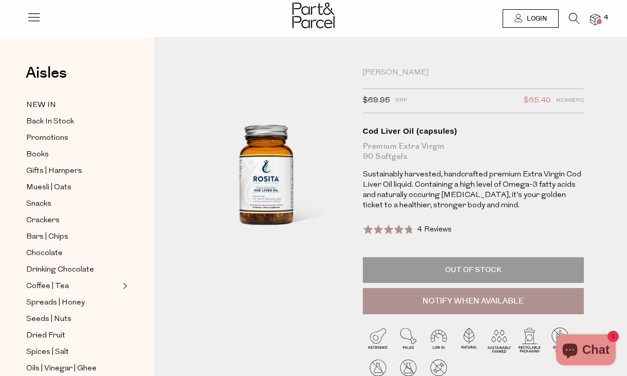
click at [572, 16] on icon at bounding box center [574, 18] width 11 height 11
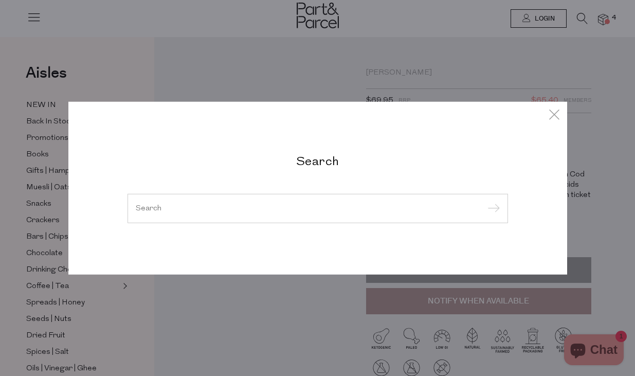
click at [215, 211] on input "search" at bounding box center [318, 208] width 364 height 8
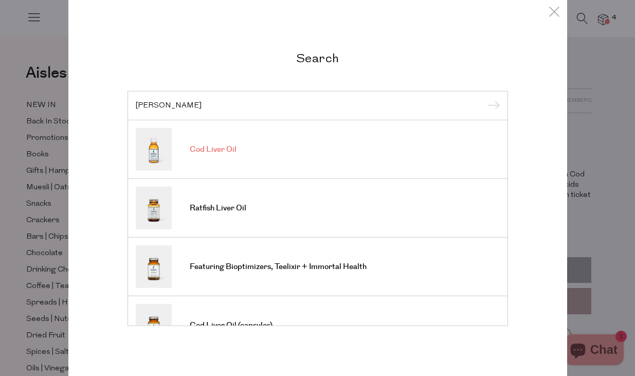
type input "[PERSON_NAME]"
click at [216, 139] on link "Cod Liver Oil" at bounding box center [318, 149] width 364 height 43
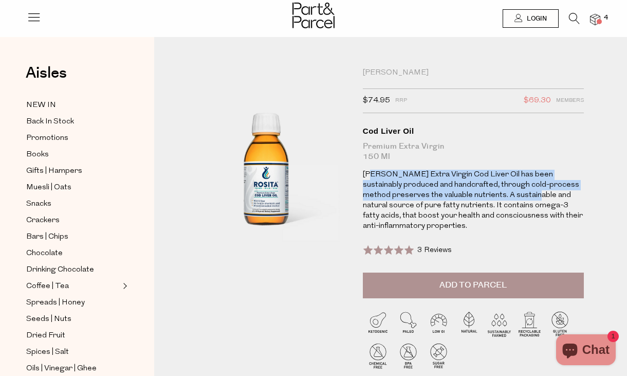
drag, startPoint x: 376, startPoint y: 170, endPoint x: 517, endPoint y: 194, distance: 143.4
click at [510, 193] on p "[PERSON_NAME] Extra Virgin Cod Liver Oil has been sustainably produced and hand…" at bounding box center [473, 201] width 221 height 62
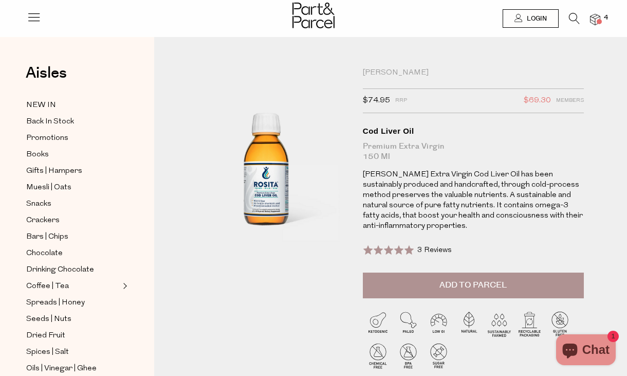
click at [521, 194] on p "[PERSON_NAME] Extra Virgin Cod Liver Oil has been sustainably produced and hand…" at bounding box center [473, 201] width 221 height 62
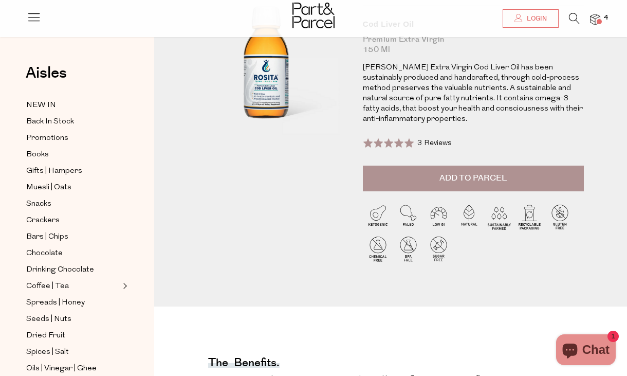
click at [434, 139] on span "3 Reviews" at bounding box center [434, 143] width 34 height 8
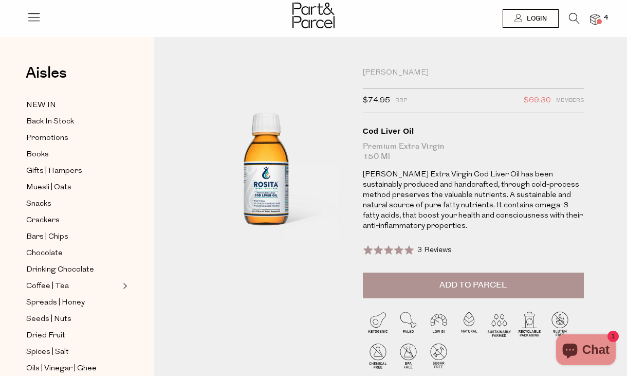
click at [463, 281] on button "Add to Parcel" at bounding box center [473, 285] width 221 height 26
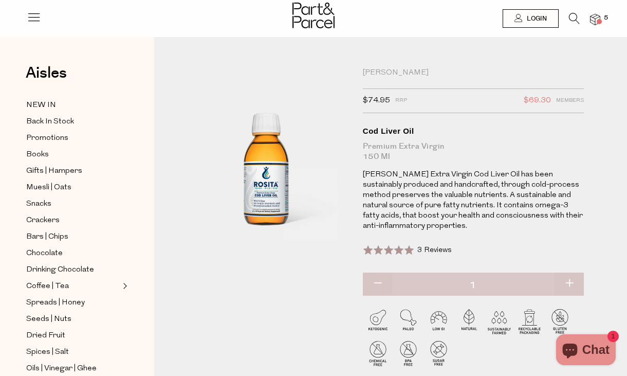
click at [594, 20] on img at bounding box center [595, 20] width 10 height 12
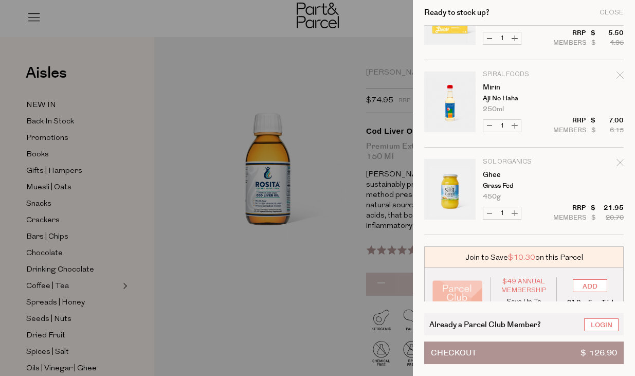
scroll to position [251, 0]
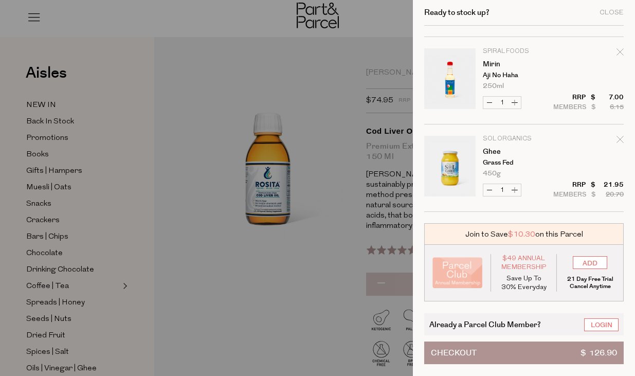
click at [518, 351] on button "Checkout $ 126.90" at bounding box center [523, 352] width 199 height 23
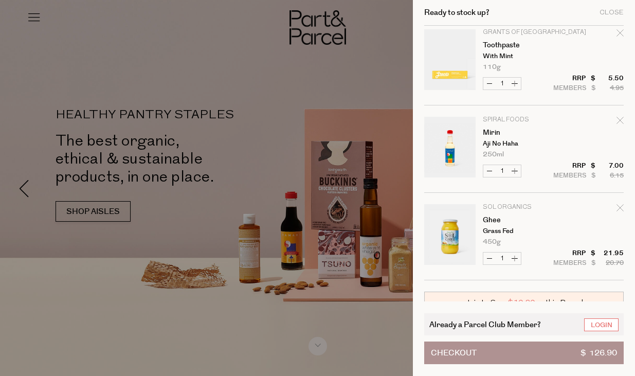
scroll to position [184, 0]
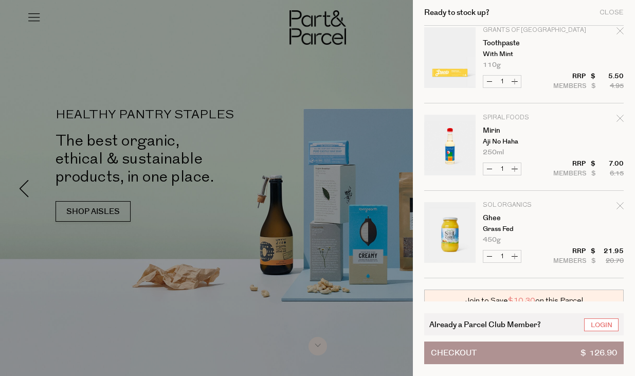
click at [616, 119] on icon "Remove Mirin" at bounding box center [619, 118] width 7 height 7
type input "Add Membership"
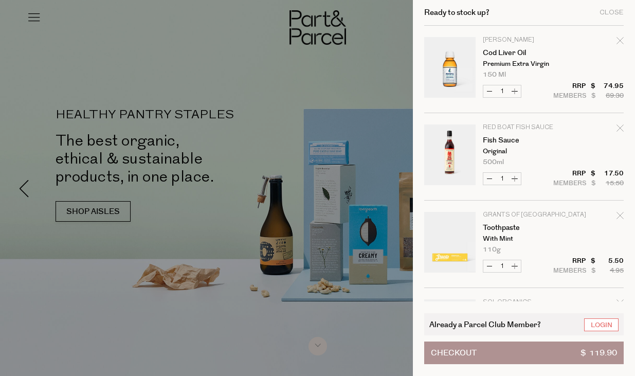
click at [616, 212] on icon "Remove Toothpaste" at bounding box center [619, 215] width 7 height 7
type input "Add Membership"
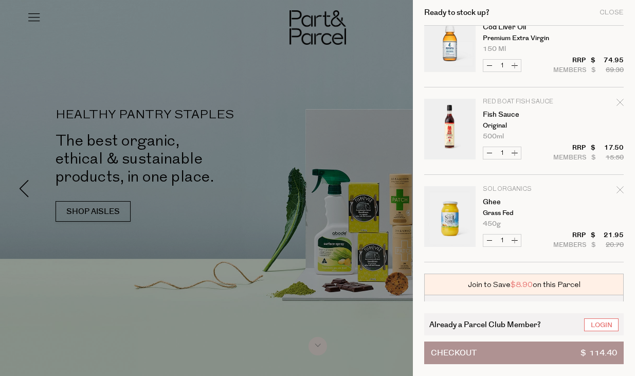
scroll to position [0, 0]
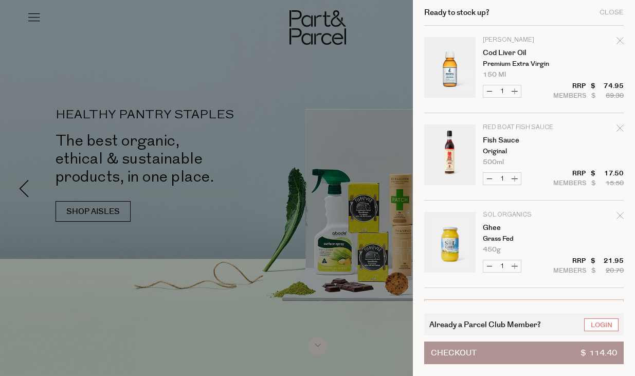
click at [512, 351] on button "Checkout $ 114.40" at bounding box center [523, 352] width 199 height 23
